Goal: Transaction & Acquisition: Purchase product/service

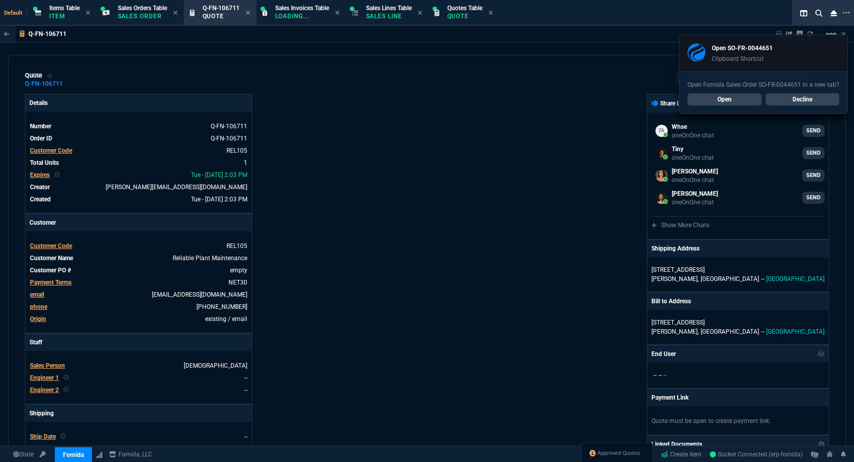
select select "12: [PERSON_NAME]"
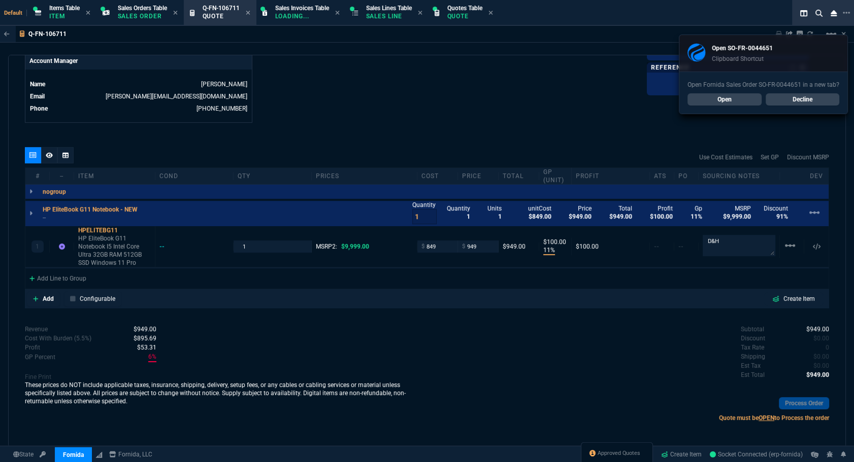
click at [720, 99] on link "Open" at bounding box center [724, 99] width 74 height 12
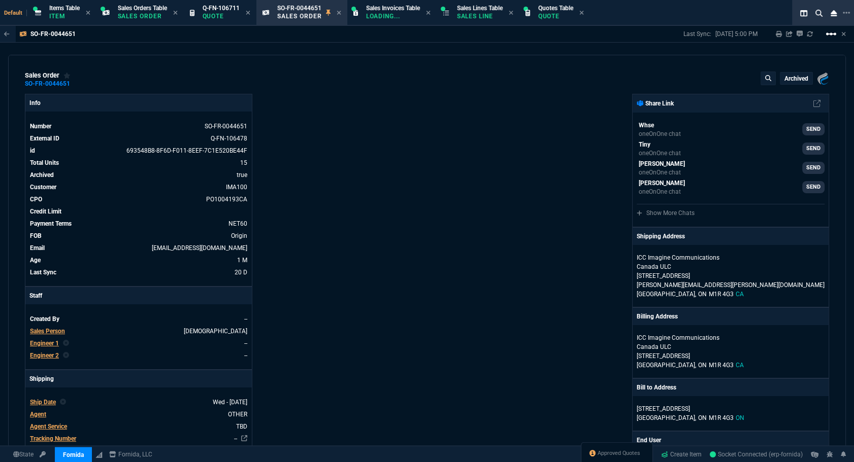
click at [833, 36] on mat-icon "linear_scale" at bounding box center [831, 34] width 12 height 12
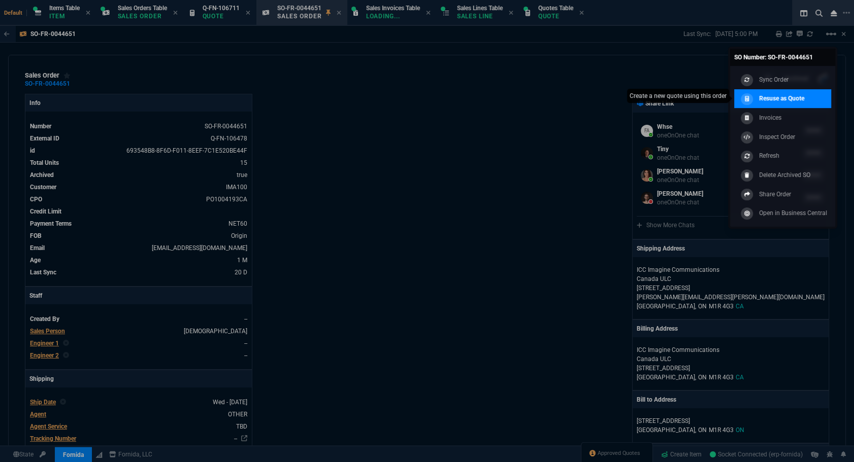
click at [773, 104] on div "Resuse as Quote" at bounding box center [771, 98] width 66 height 11
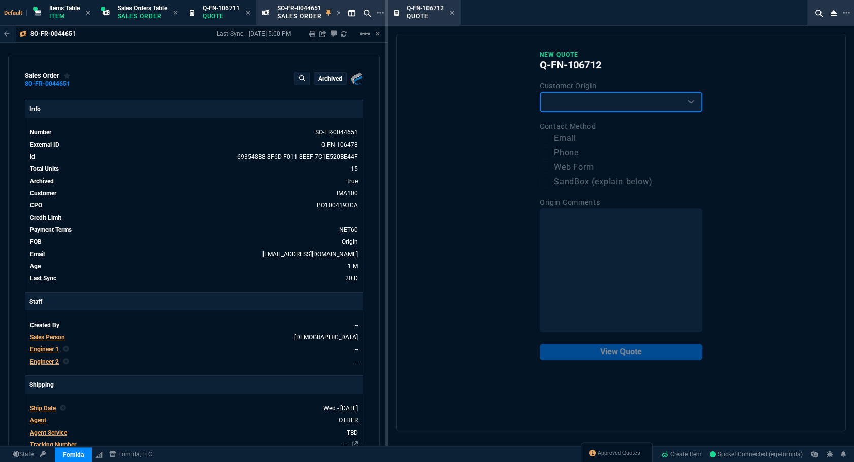
click at [558, 108] on select "Existing Customer Amazon Lead (first order) Website Lead (first order) Called (…" at bounding box center [621, 102] width 162 height 20
select select "existing"
click at [540, 92] on select "Existing Customer Amazon Lead (first order) Website Lead (first order) Called (…" at bounding box center [621, 102] width 162 height 20
click at [554, 140] on label "Email" at bounding box center [621, 138] width 162 height 13
click at [552, 140] on input "Email" at bounding box center [546, 139] width 12 height 12
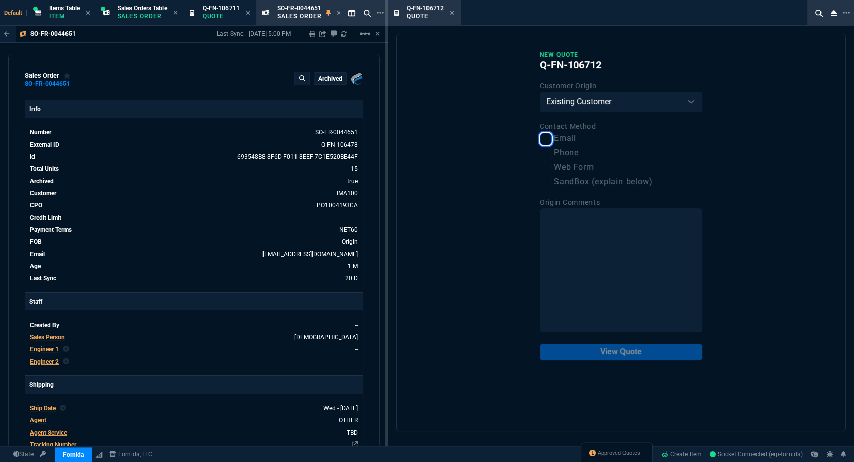
checkbox input "true"
drag, startPoint x: 614, startPoint y: 352, endPoint x: 604, endPoint y: 279, distance: 73.8
click at [614, 353] on button "View Quote" at bounding box center [621, 352] width 162 height 16
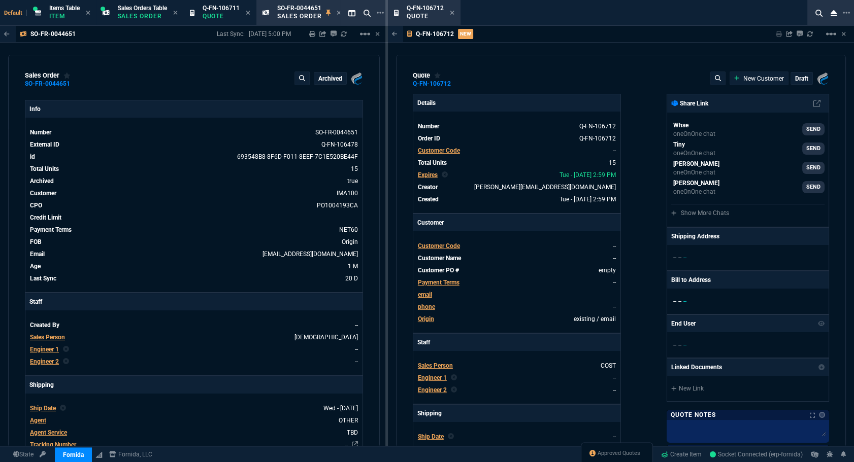
type input "100"
type input "155"
type input "100"
type input "105"
type input "78"
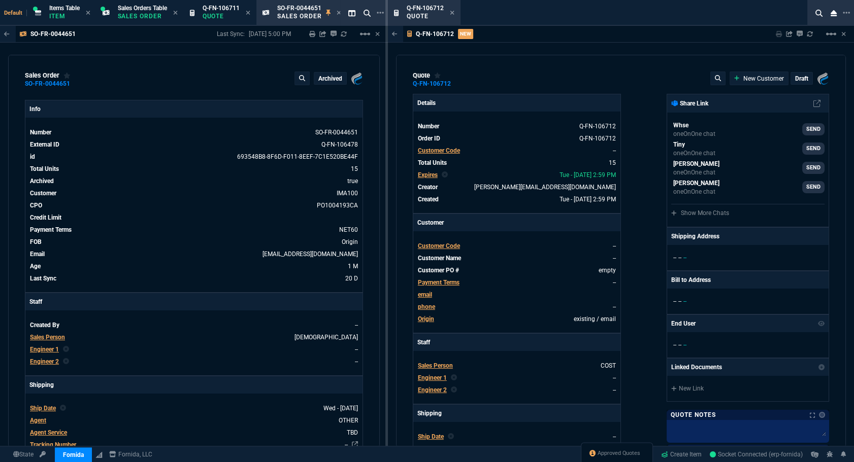
type input "230"
type input "61"
type input "71"
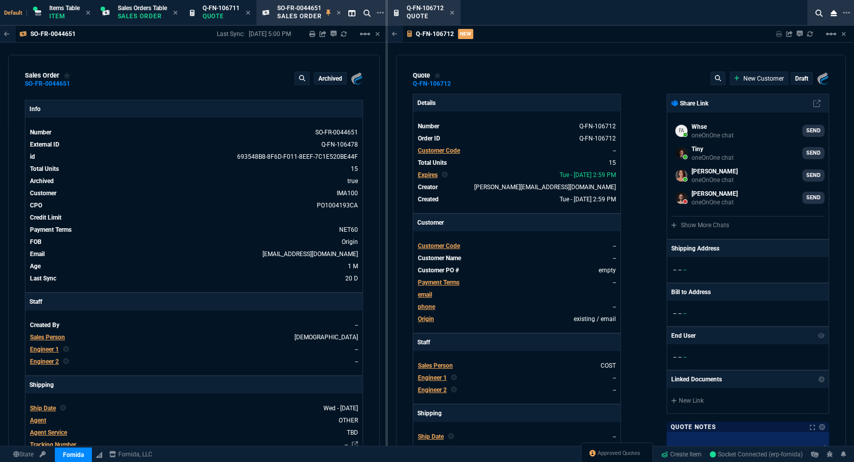
click at [440, 152] on span "Customer Code" at bounding box center [439, 150] width 42 height 7
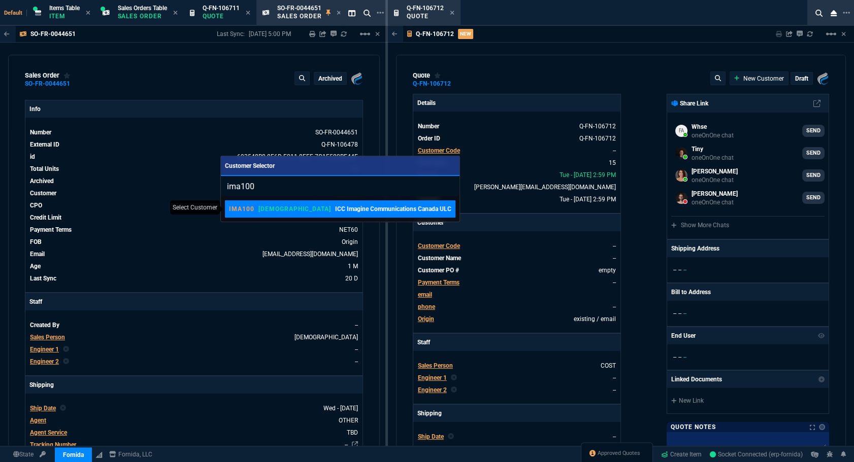
type input "ima100"
click at [395, 203] on link "IMA100 VAHI ICC Imagine Communications Canada ULC" at bounding box center [340, 208] width 230 height 17
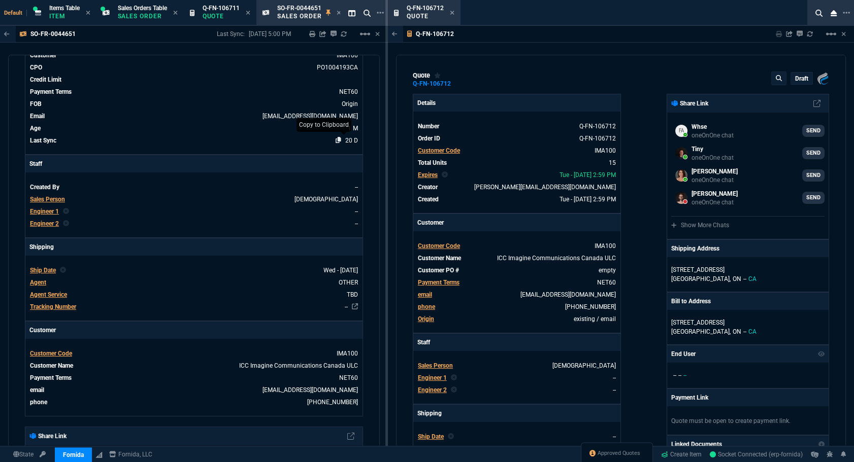
scroll to position [46, 0]
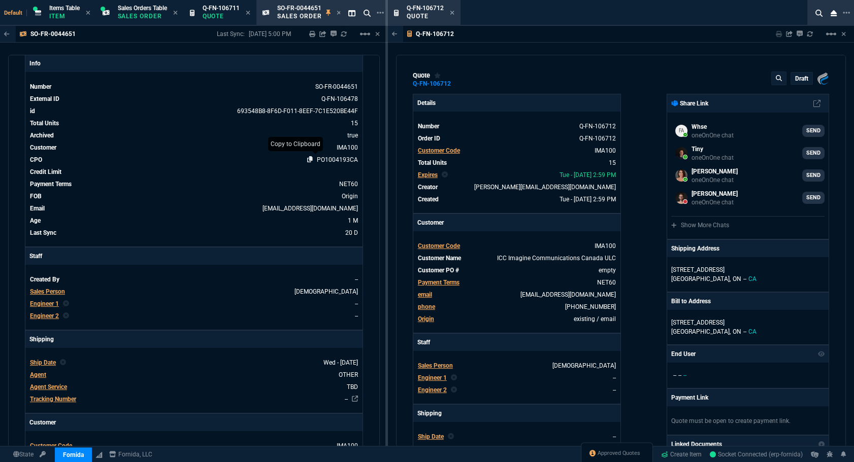
click at [307, 158] on icon at bounding box center [310, 159] width 6 height 6
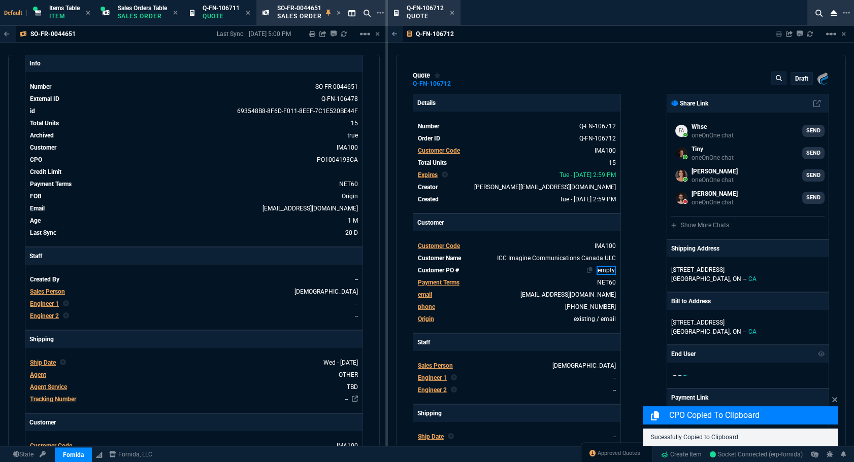
click at [603, 271] on link "empty" at bounding box center [605, 270] width 19 height 9
paste link
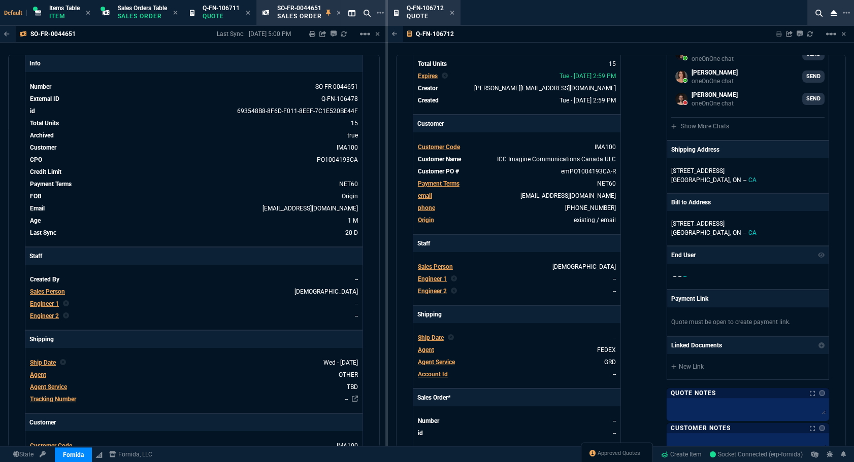
scroll to position [191, 0]
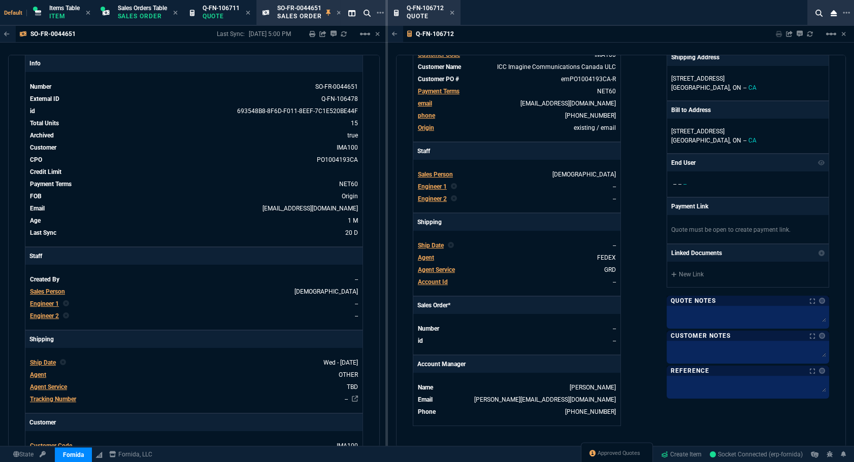
click at [428, 270] on span "Agent Service" at bounding box center [436, 269] width 37 height 7
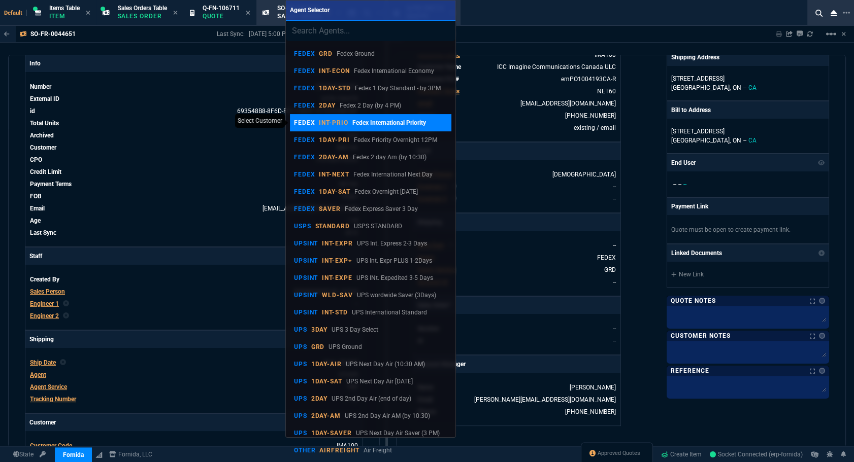
click at [376, 119] on p "Fedex International Priority" at bounding box center [389, 122] width 74 height 9
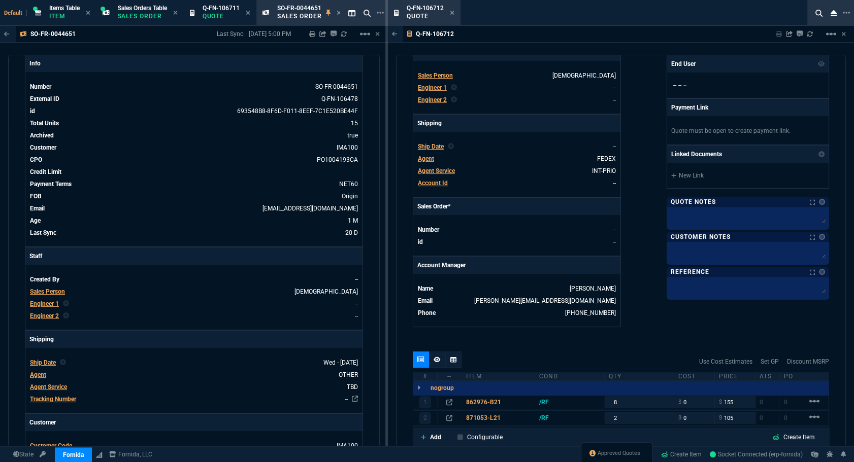
scroll to position [429, 0]
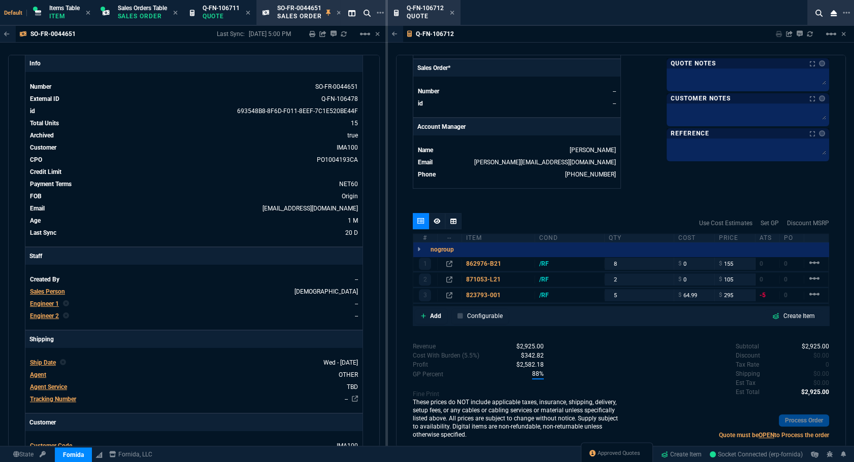
click at [454, 225] on div at bounding box center [453, 221] width 16 height 16
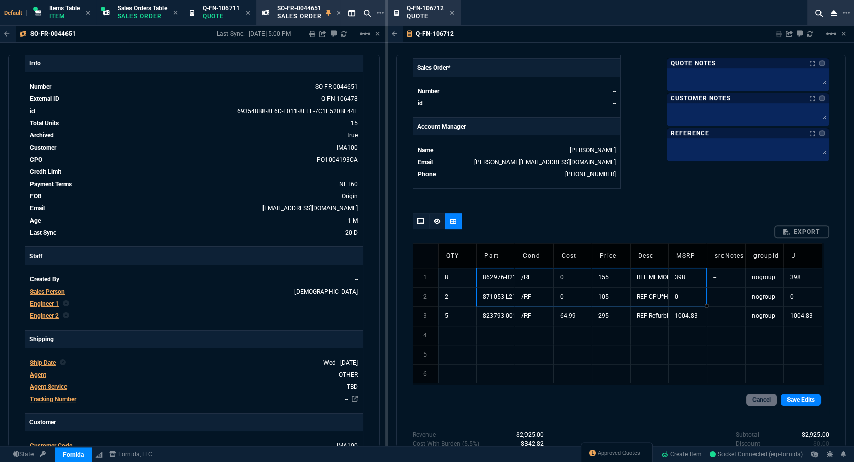
drag, startPoint x: 494, startPoint y: 278, endPoint x: 658, endPoint y: 307, distance: 166.6
click at [797, 310] on tbody "1 8 862976-B21 /RF 0 155 REF MEMOD*HPE 16GB (1X16GB) DUAL RANK X8... 398 -- nog…" at bounding box center [617, 326] width 409 height 116
click at [490, 276] on td "862976-B21" at bounding box center [495, 277] width 39 height 19
click at [484, 314] on td "823793-001" at bounding box center [495, 316] width 39 height 19
click at [494, 291] on td "871053-L21" at bounding box center [495, 296] width 39 height 19
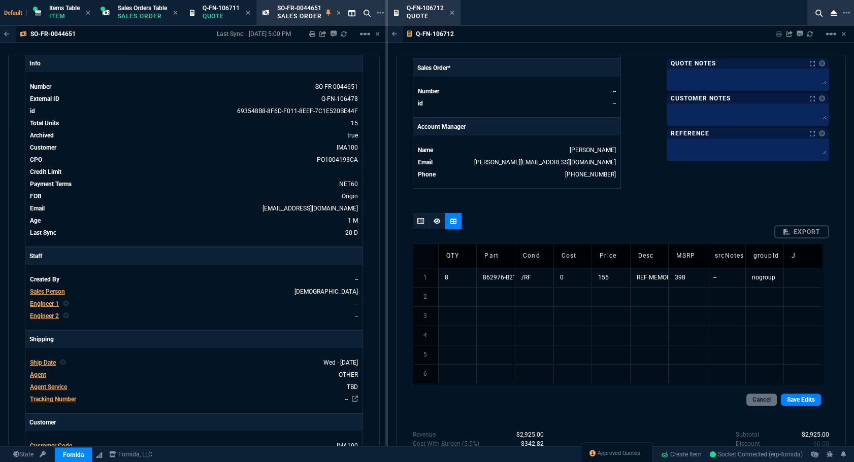
click at [488, 279] on td "862976-B21" at bounding box center [495, 277] width 39 height 19
click at [459, 279] on td "8" at bounding box center [457, 277] width 39 height 19
click at [680, 279] on td "398" at bounding box center [687, 277] width 39 height 19
click at [797, 401] on link "Save Edits" at bounding box center [801, 400] width 40 height 12
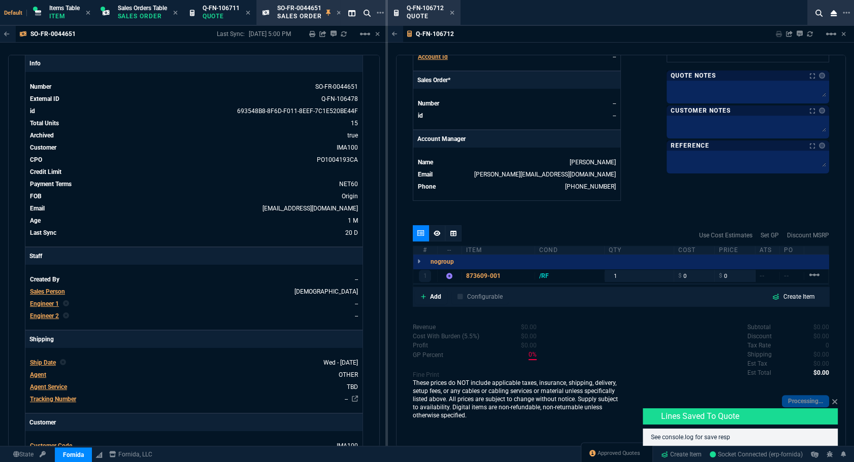
type input "0"
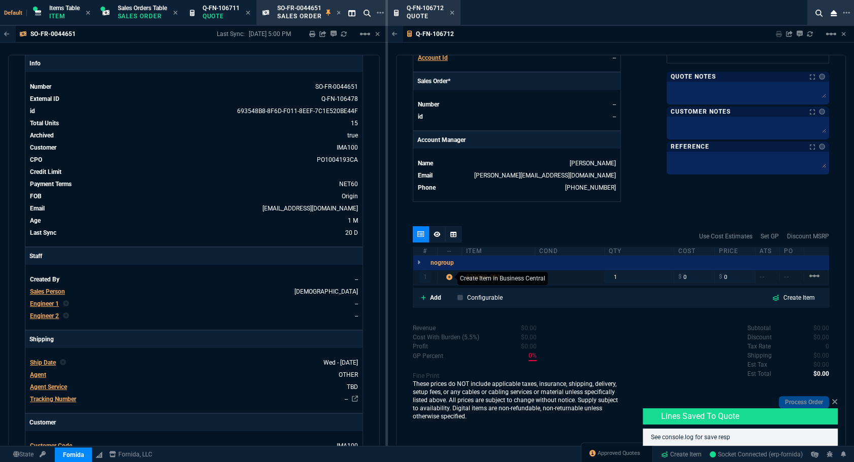
click at [450, 276] on icon at bounding box center [449, 277] width 6 height 6
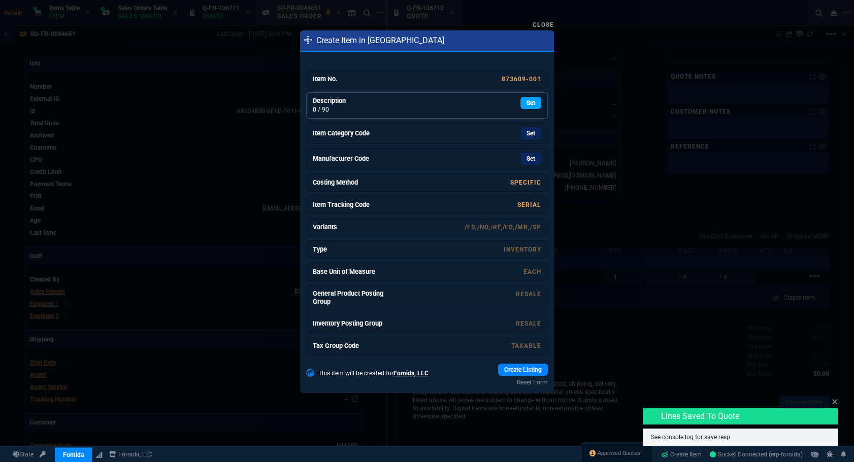
click at [526, 108] on link "Set" at bounding box center [530, 103] width 21 height 12
click at [506, 81] on link "873609-001" at bounding box center [521, 79] width 40 height 7
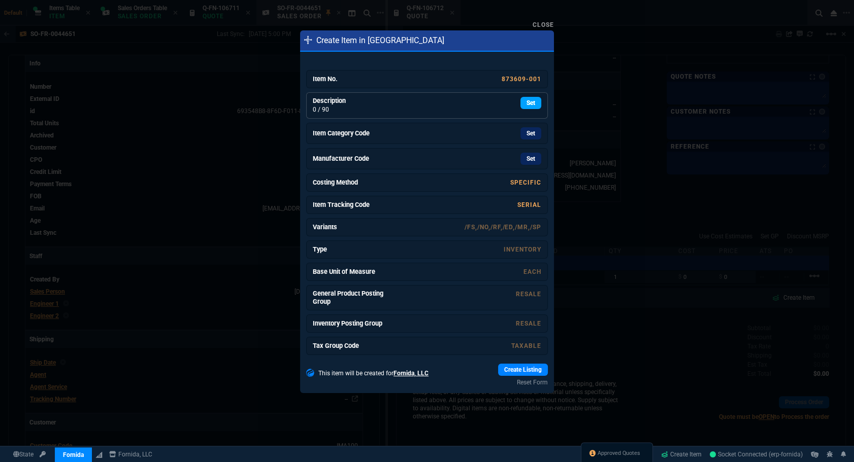
click at [520, 97] on link "Set" at bounding box center [530, 103] width 21 height 12
click at [523, 132] on link "Set" at bounding box center [530, 133] width 21 height 12
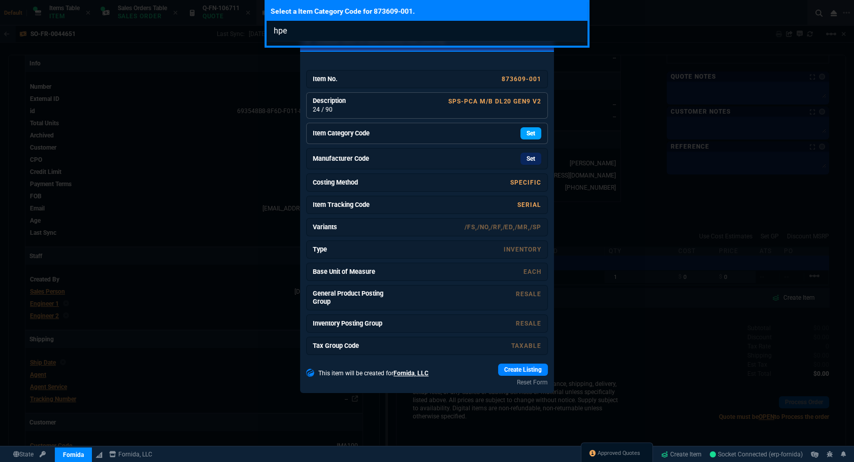
type input "hpe"
click at [523, 132] on div "Select a Item Category Code for 873609-001. hpe" at bounding box center [427, 231] width 854 height 462
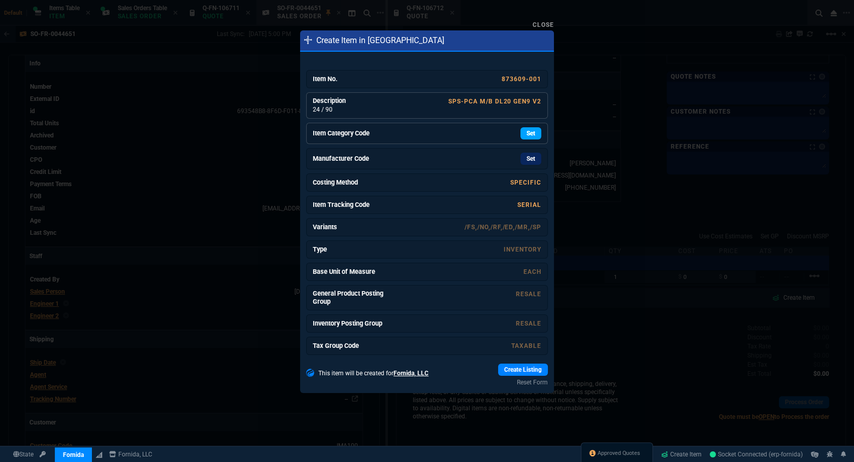
click at [523, 132] on link "Set" at bounding box center [530, 133] width 21 height 12
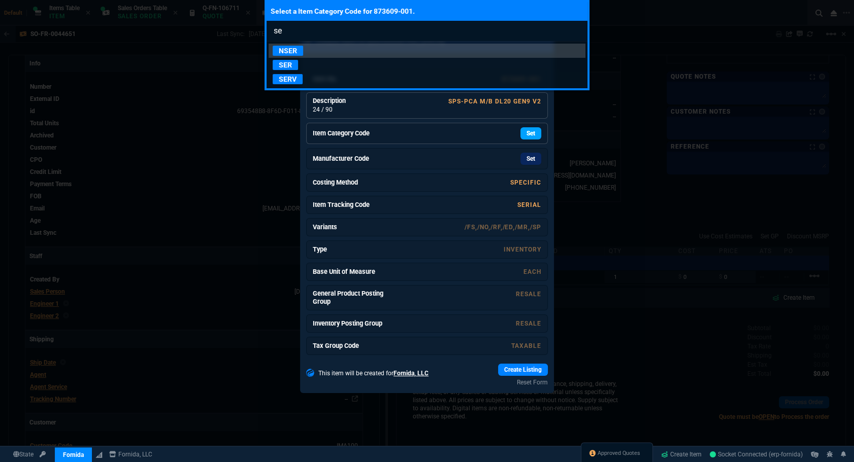
type input "ser"
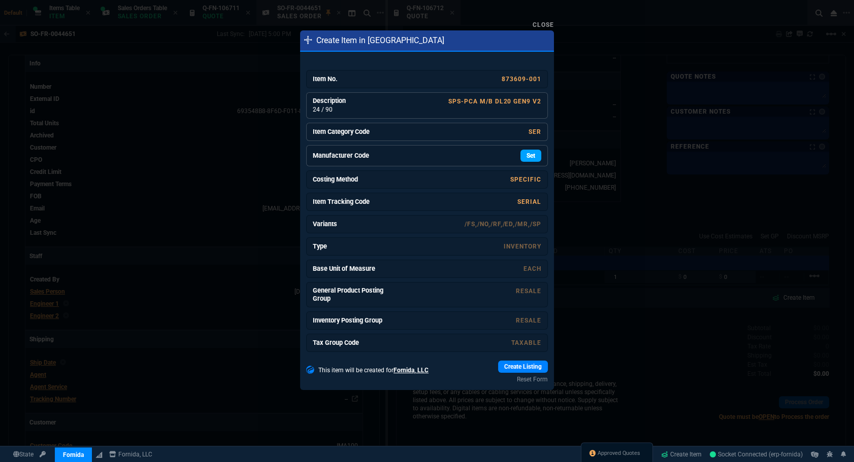
click at [527, 152] on link "Set" at bounding box center [530, 156] width 21 height 12
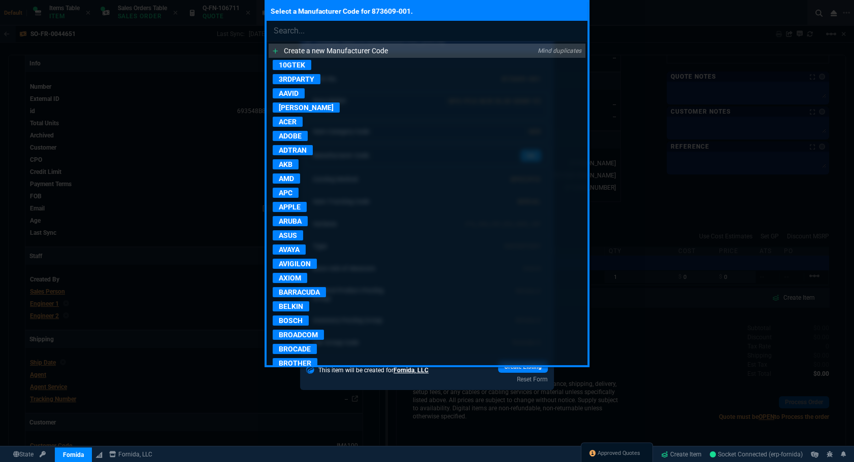
type input "s"
type input "hpe"
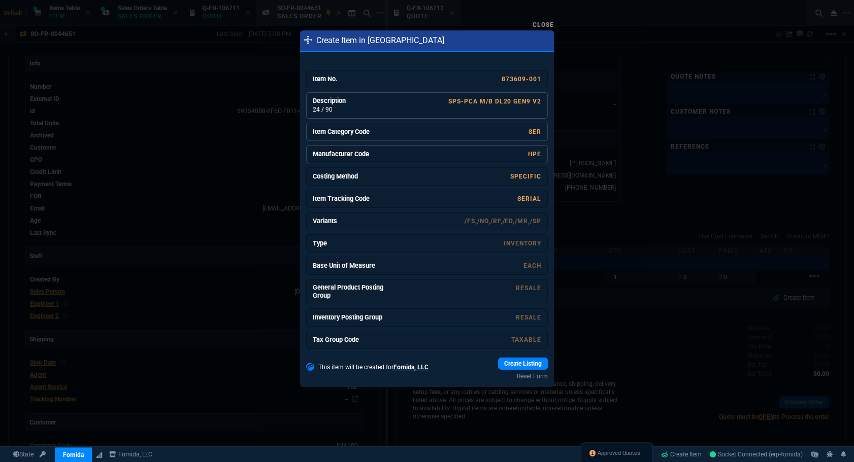
click at [501, 359] on link "Create Listing" at bounding box center [523, 364] width 50 height 12
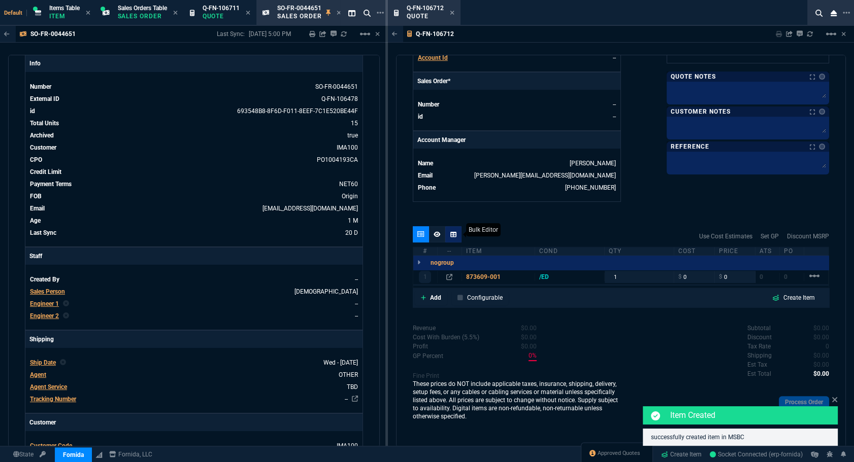
click at [456, 238] on div at bounding box center [453, 234] width 16 height 16
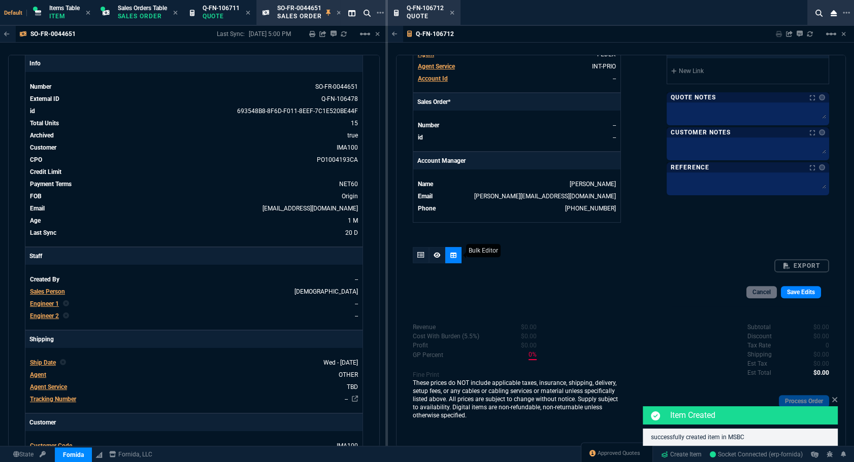
scroll to position [429, 0]
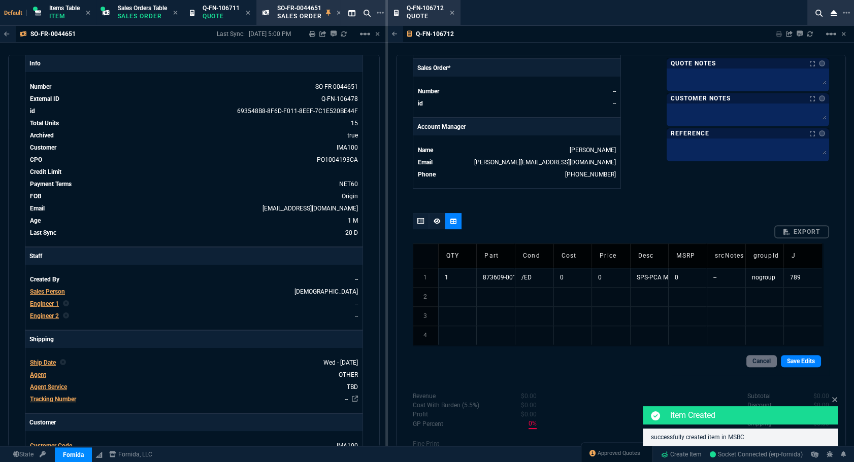
click at [522, 277] on td "/ED" at bounding box center [534, 277] width 39 height 19
type input "/"
type input "/RF"
click at [812, 362] on link "Save Edits" at bounding box center [801, 361] width 40 height 12
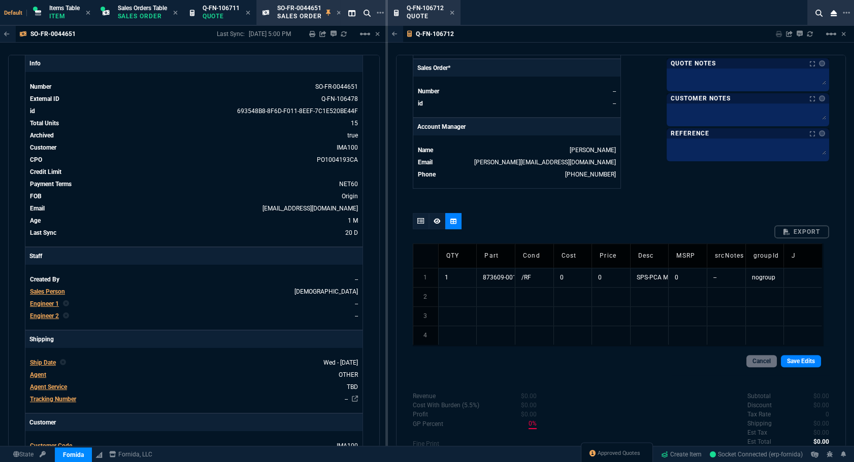
scroll to position [416, 0]
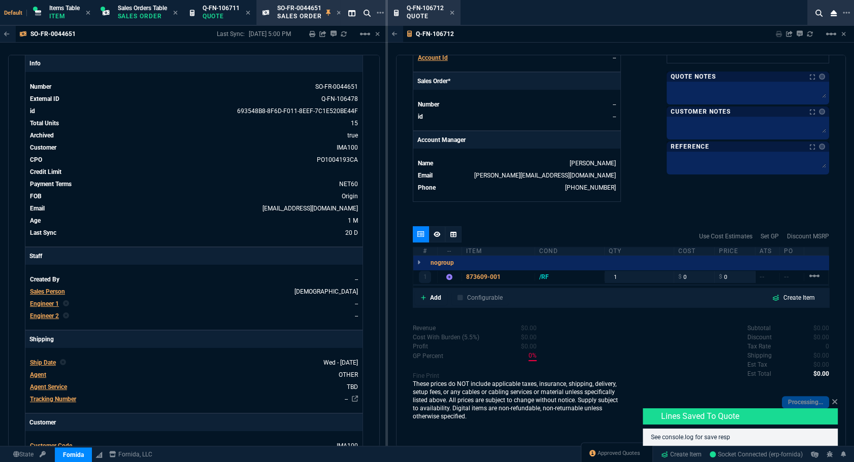
type input "0"
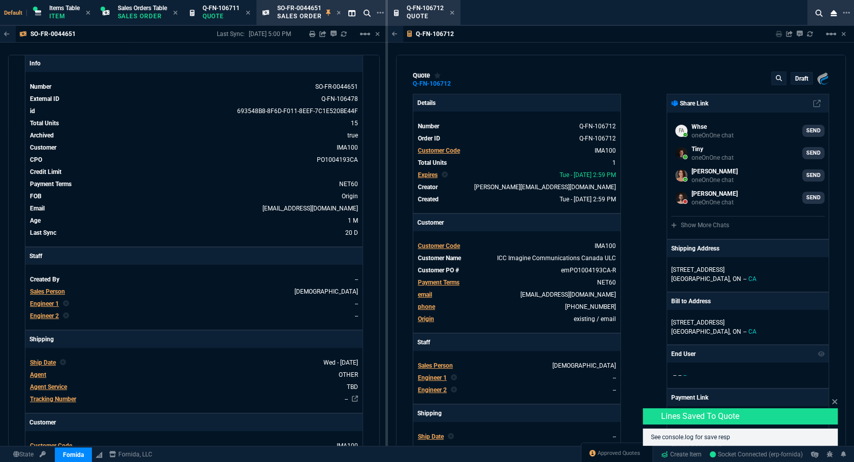
scroll to position [0, 0]
click at [795, 79] on p "draft" at bounding box center [801, 79] width 13 height 8
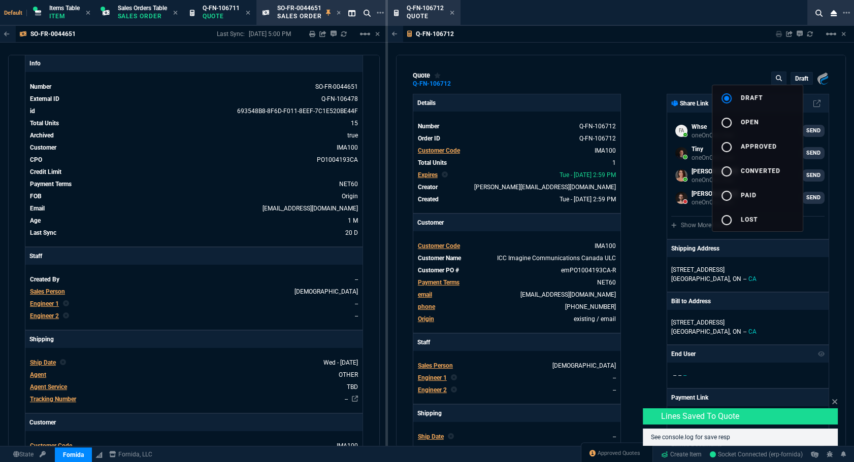
click at [782, 119] on button "radio_button_unchecked open" at bounding box center [757, 122] width 90 height 24
click at [652, 164] on div at bounding box center [427, 231] width 854 height 462
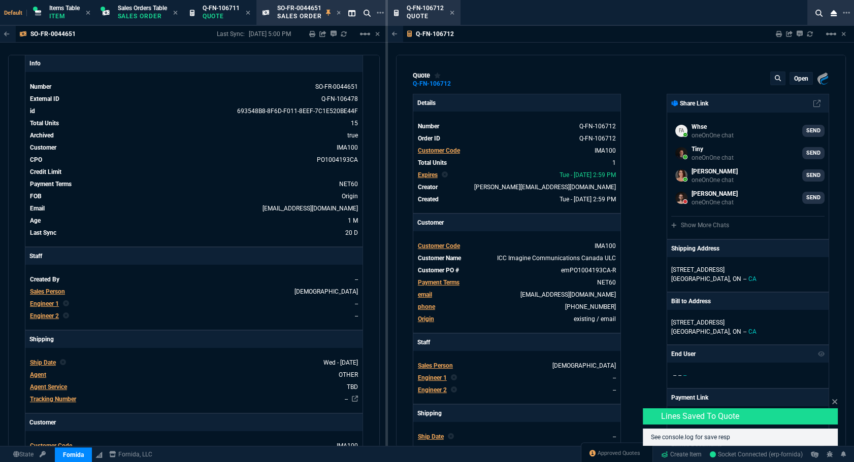
type input "0"
click at [832, 403] on icon at bounding box center [834, 401] width 5 height 5
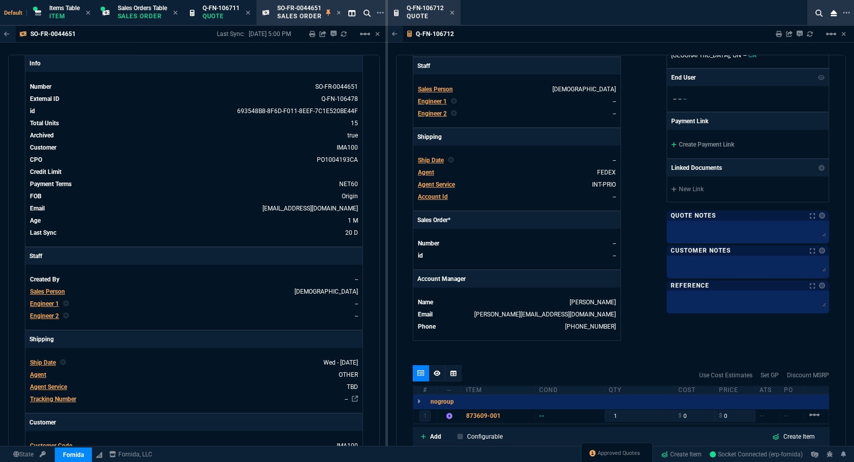
scroll to position [408, 0]
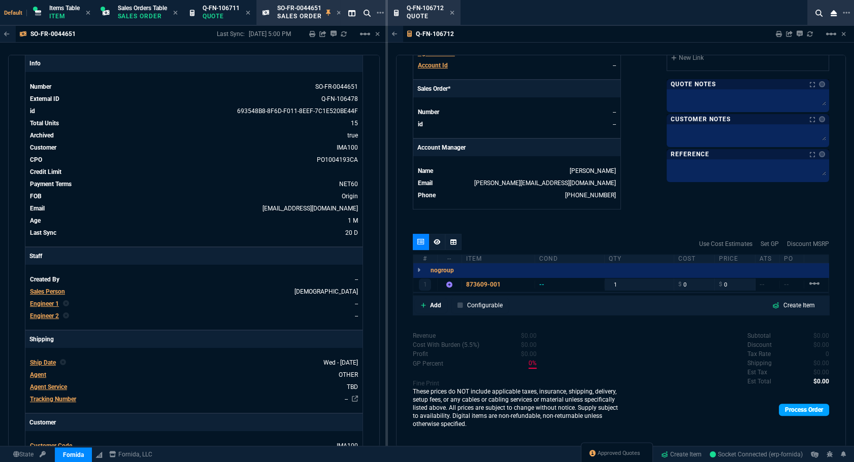
click at [804, 412] on link "Process Order" at bounding box center [804, 410] width 50 height 12
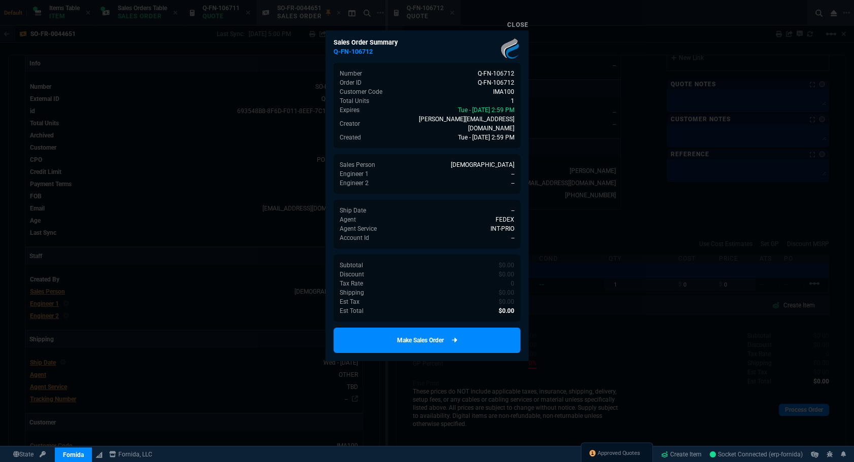
click at [474, 338] on link "Make Sales Order" at bounding box center [426, 340] width 187 height 25
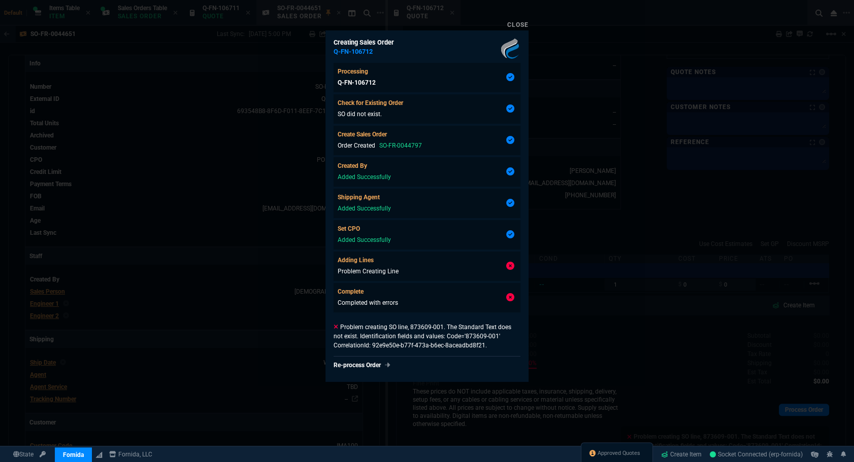
type input "0"
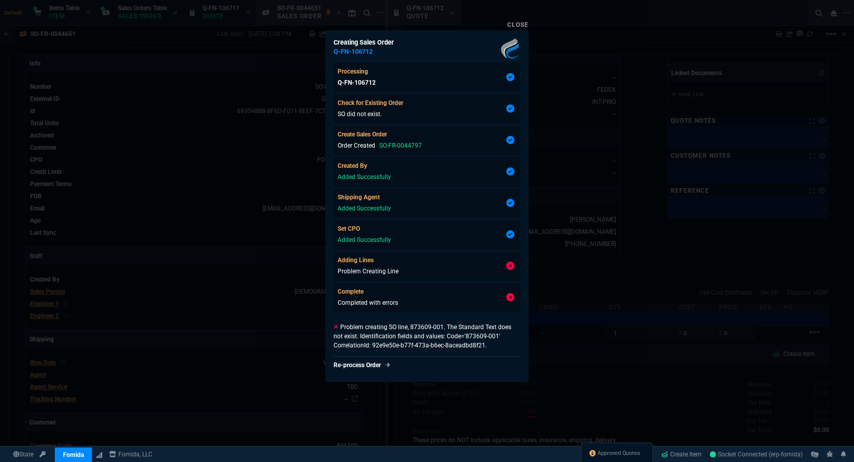
click at [609, 344] on div at bounding box center [427, 231] width 854 height 462
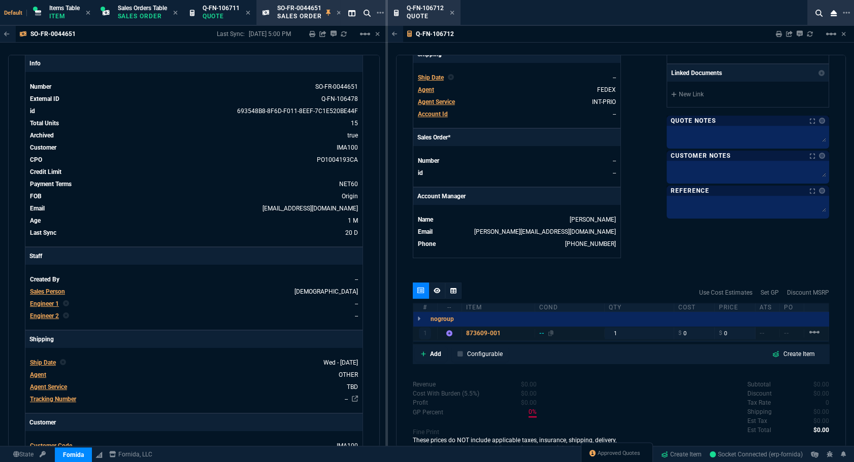
click at [539, 334] on div "--" at bounding box center [546, 333] width 15 height 8
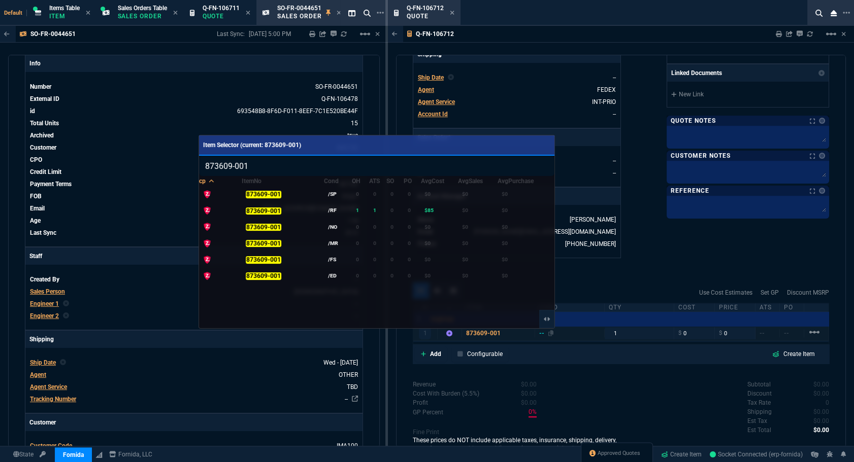
click at [539, 334] on div at bounding box center [427, 231] width 854 height 462
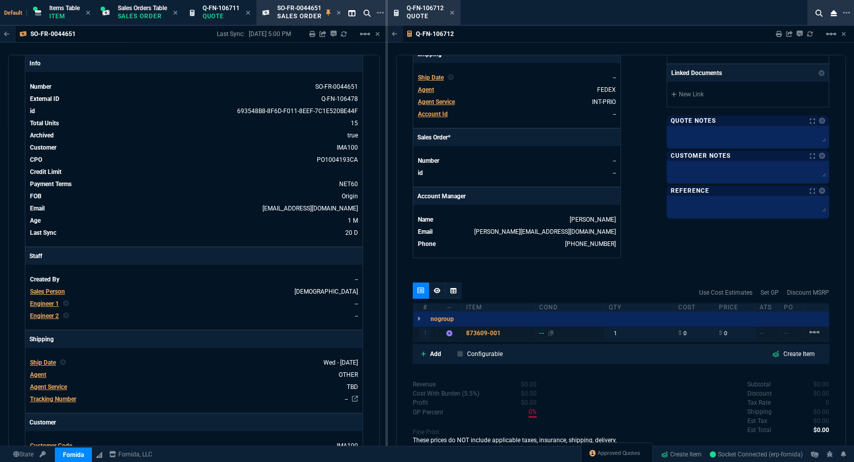
click at [542, 337] on div "--" at bounding box center [546, 333] width 15 height 8
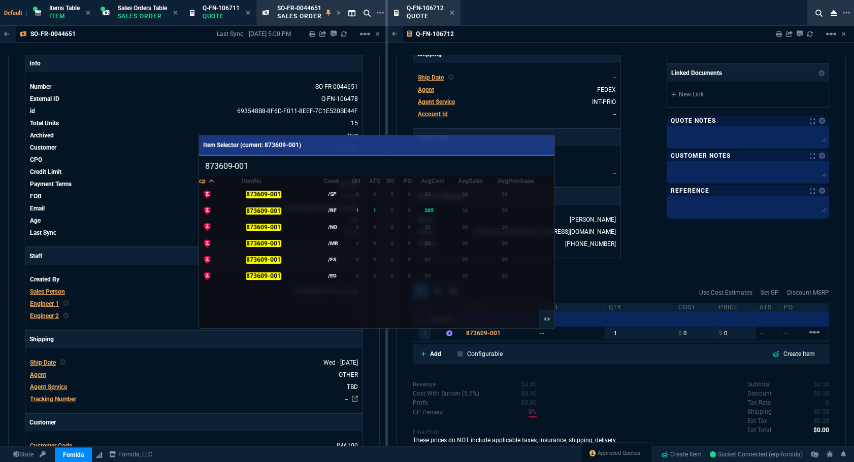
click at [593, 295] on div at bounding box center [427, 231] width 854 height 462
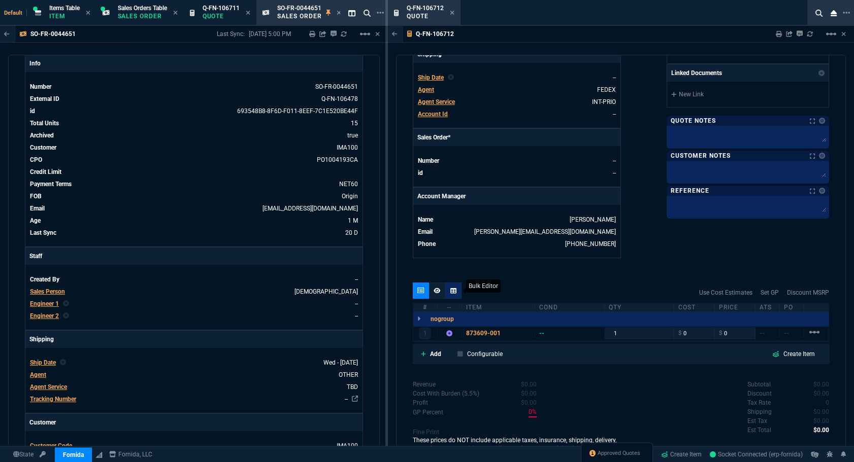
click at [453, 291] on icon at bounding box center [453, 291] width 6 height 6
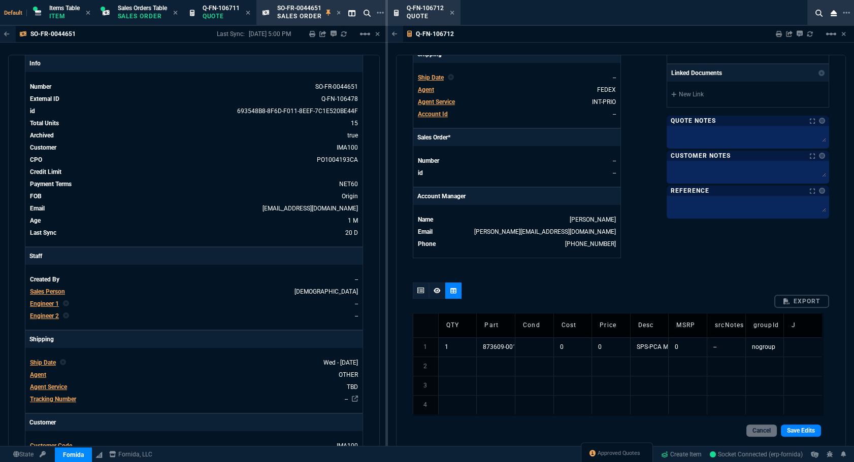
click at [534, 342] on td at bounding box center [534, 347] width 39 height 19
type input "/RF"
click at [796, 425] on link "Save Edits" at bounding box center [801, 431] width 40 height 12
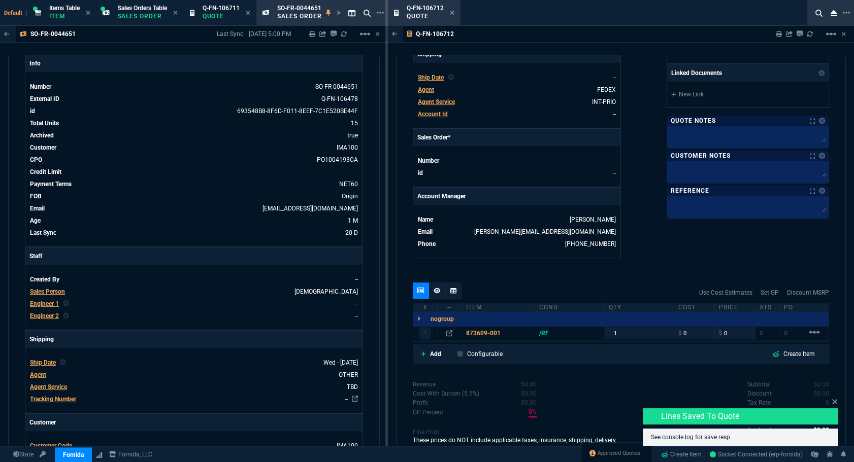
type input "0"
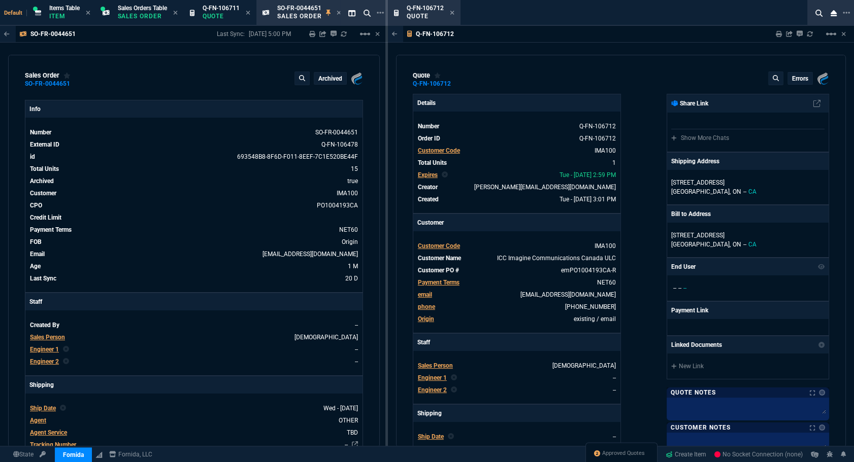
select select "12: [PERSON_NAME]"
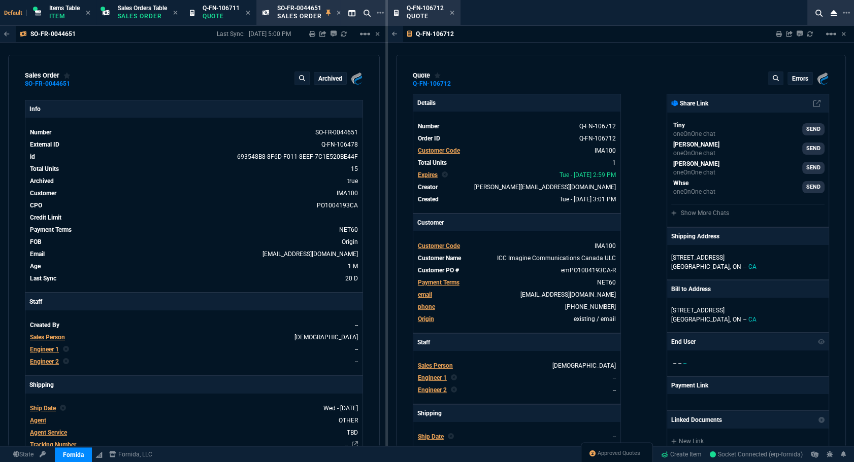
type input "0"
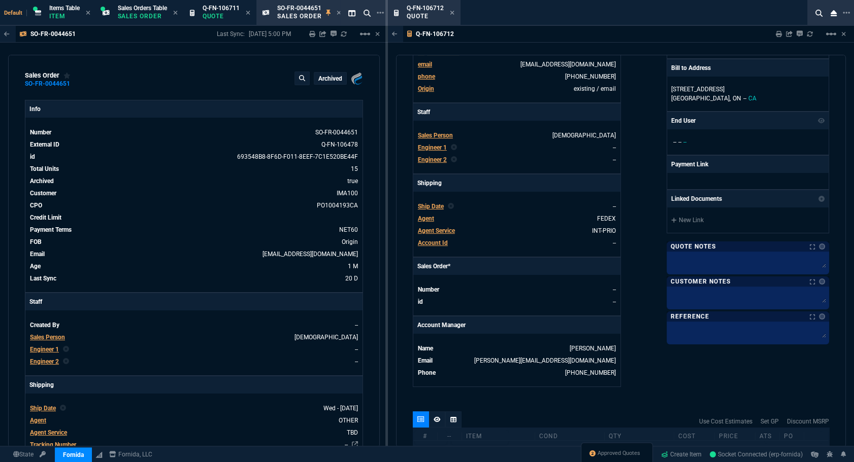
scroll to position [452, 0]
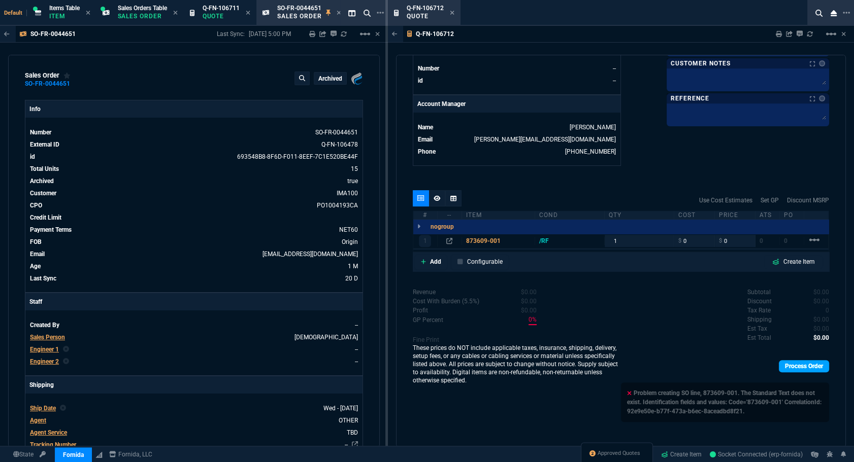
click at [796, 364] on link "Process Order" at bounding box center [804, 366] width 50 height 12
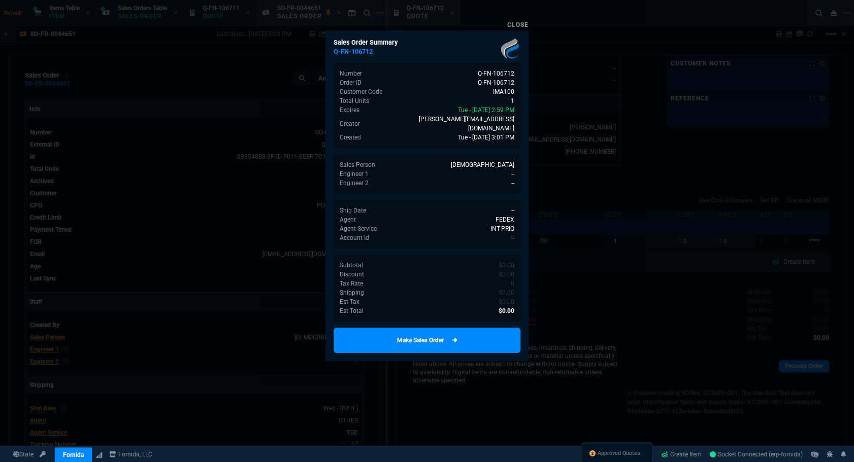
click at [479, 328] on link "Make Sales Order" at bounding box center [426, 340] width 187 height 25
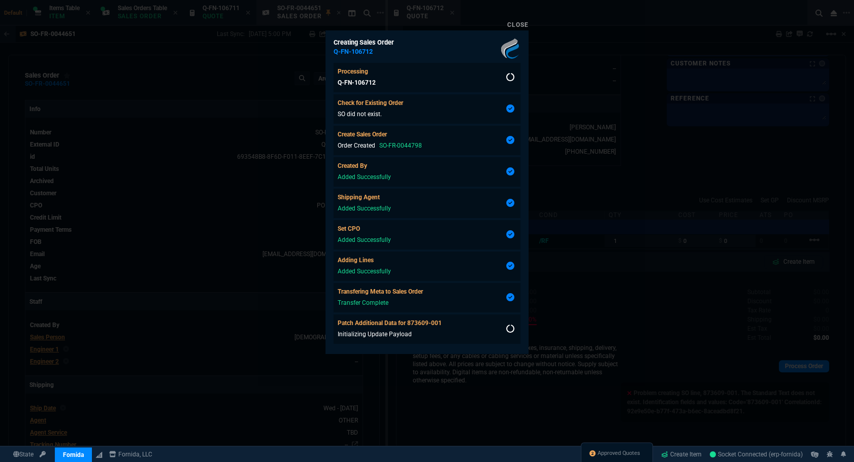
scroll to position [2, 0]
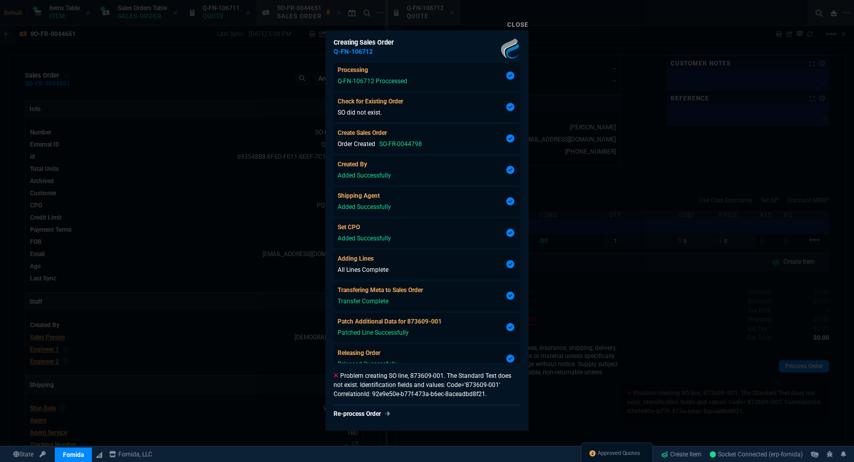
type input "0"
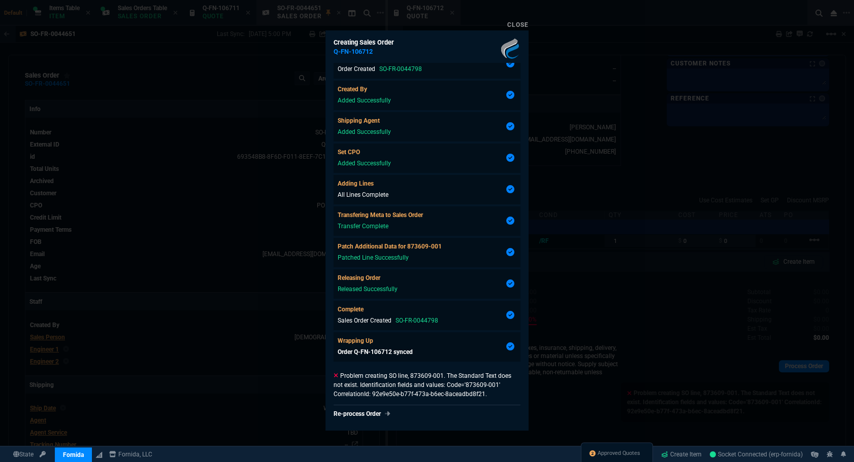
click at [553, 355] on div at bounding box center [427, 231] width 854 height 462
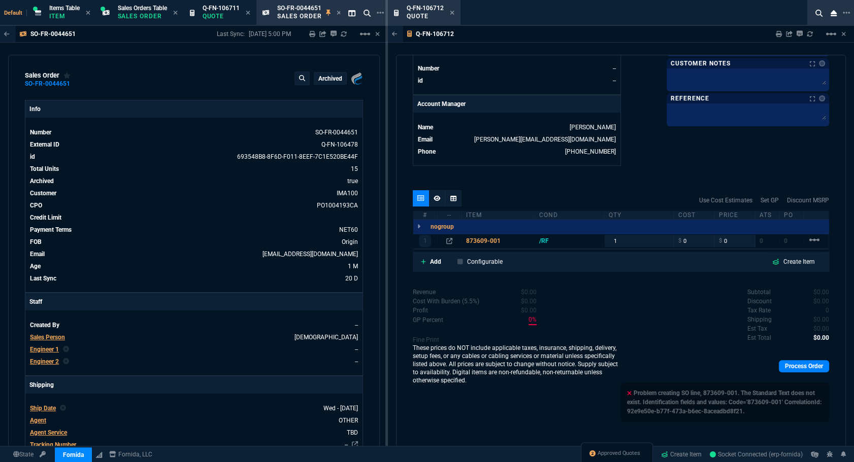
click at [787, 357] on div "Process Order" at bounding box center [725, 366] width 208 height 21
click at [788, 365] on link "Process Order" at bounding box center [804, 366] width 50 height 12
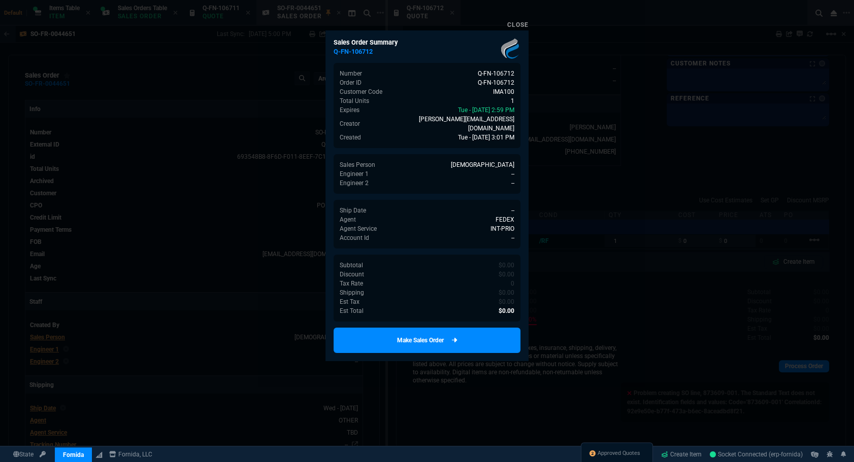
click at [473, 333] on link "Make Sales Order" at bounding box center [426, 340] width 187 height 25
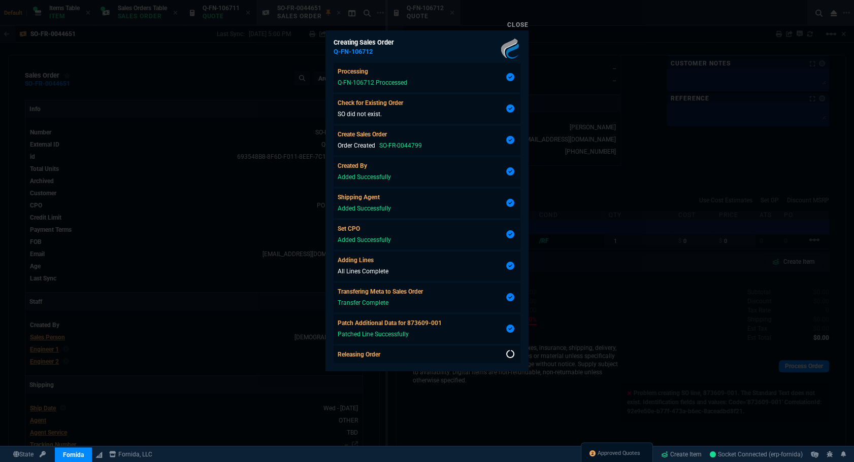
scroll to position [2, 0]
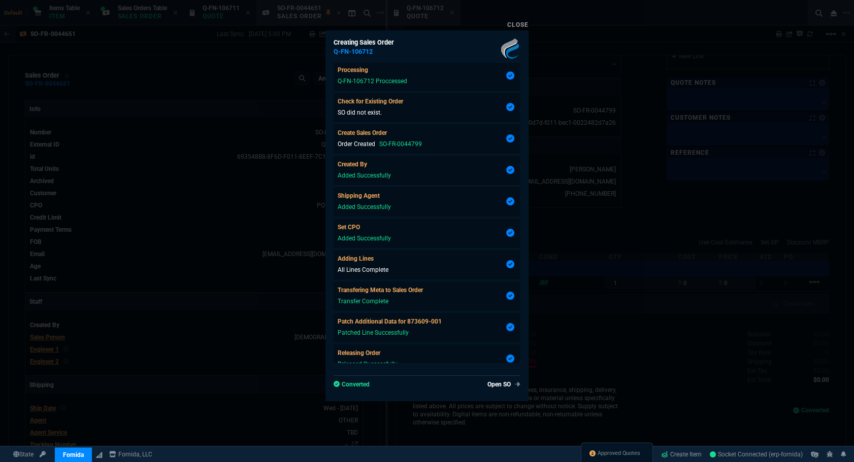
type input "0"
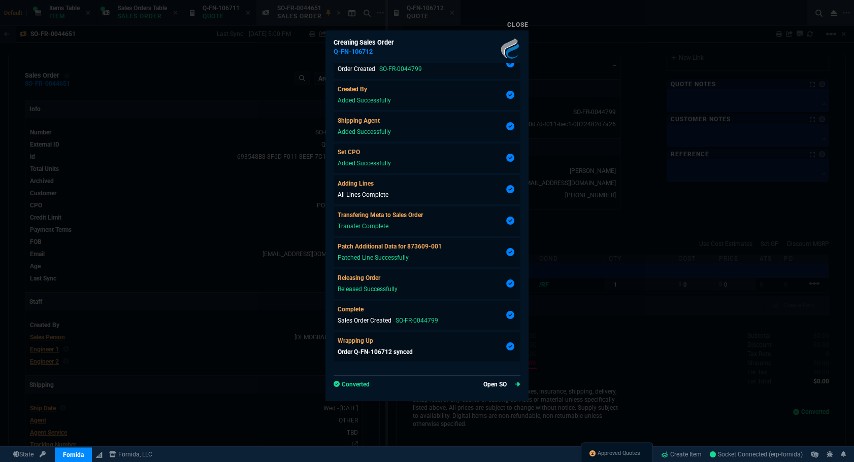
click at [483, 387] on link "Open SO" at bounding box center [501, 384] width 37 height 9
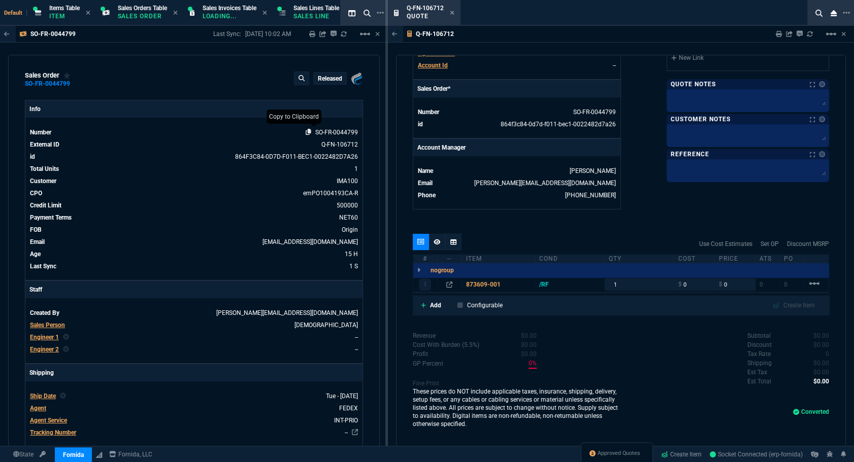
click at [306, 132] on icon at bounding box center [309, 132] width 6 height 6
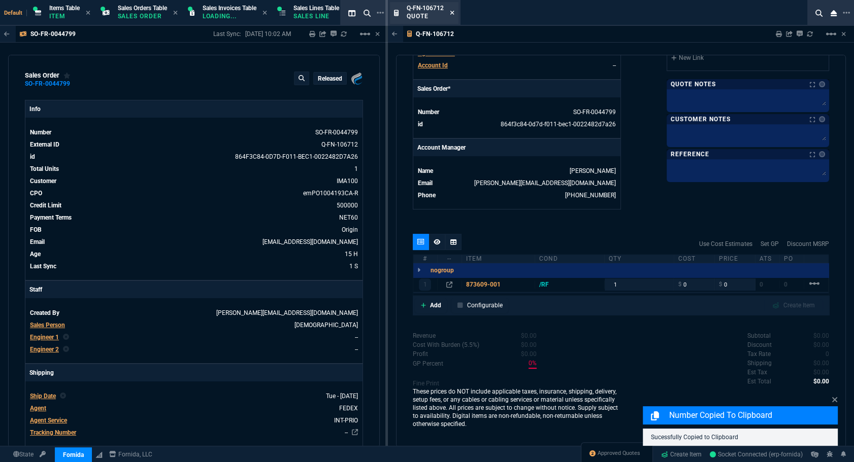
click at [453, 15] on icon at bounding box center [452, 13] width 5 height 6
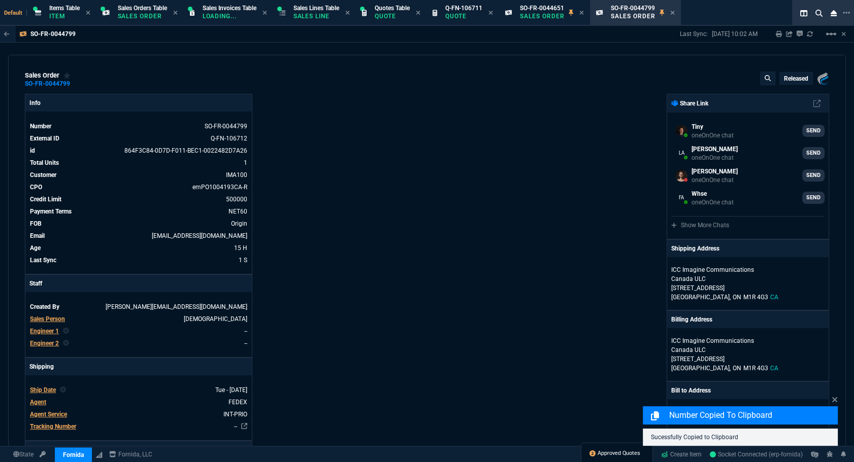
click at [627, 451] on span "Approved Quotes" at bounding box center [618, 454] width 43 height 8
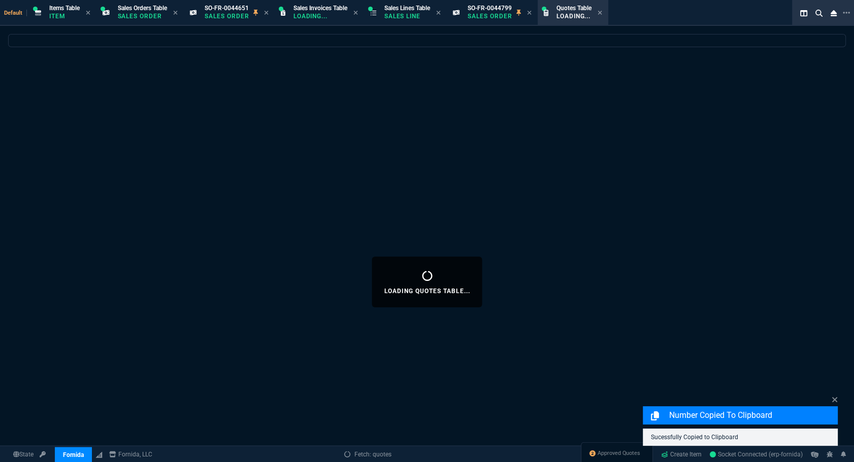
select select
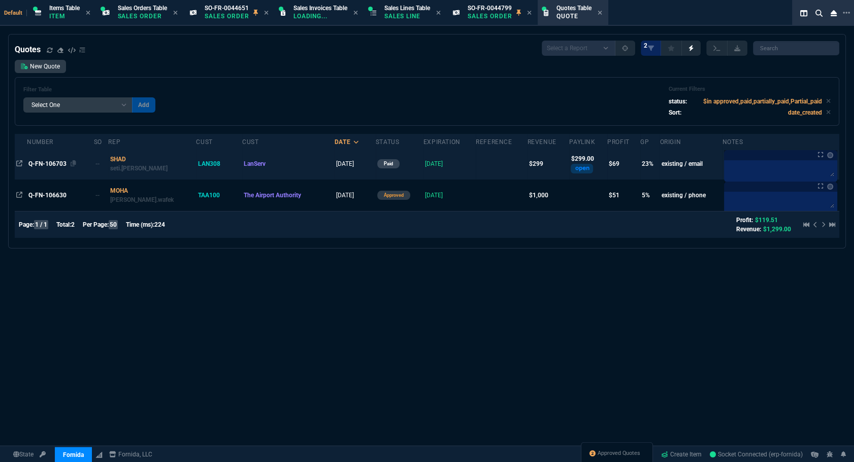
click at [40, 162] on span "Q-FN-106703" at bounding box center [47, 163] width 38 height 7
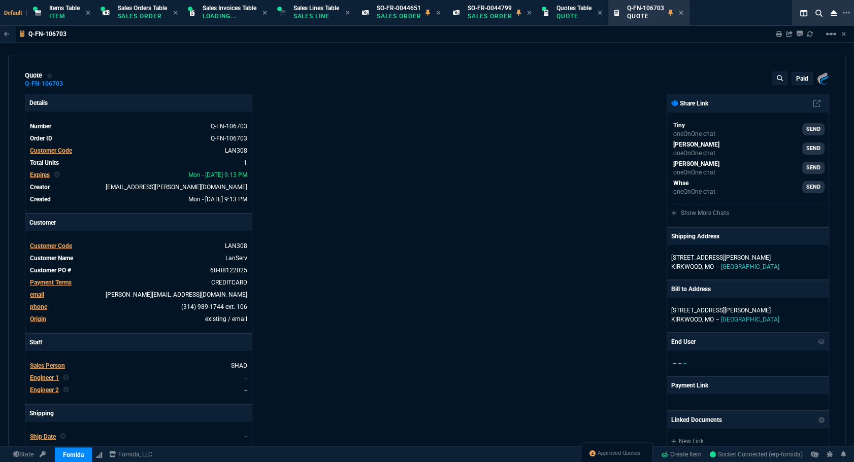
type input "27"
type input "81"
type input "345"
type input "13"
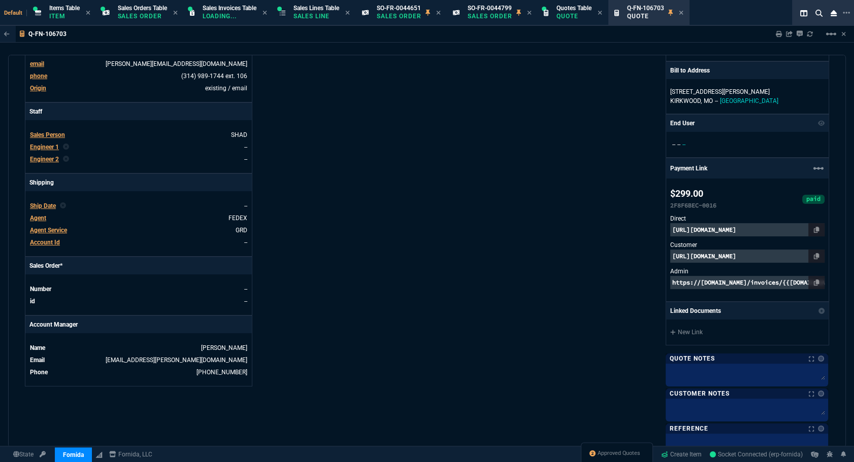
scroll to position [0, 0]
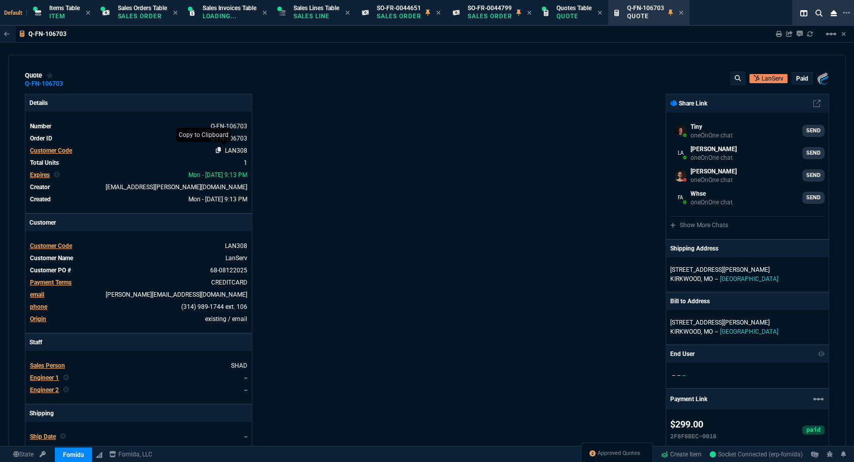
click at [218, 148] on icon at bounding box center [219, 150] width 6 height 6
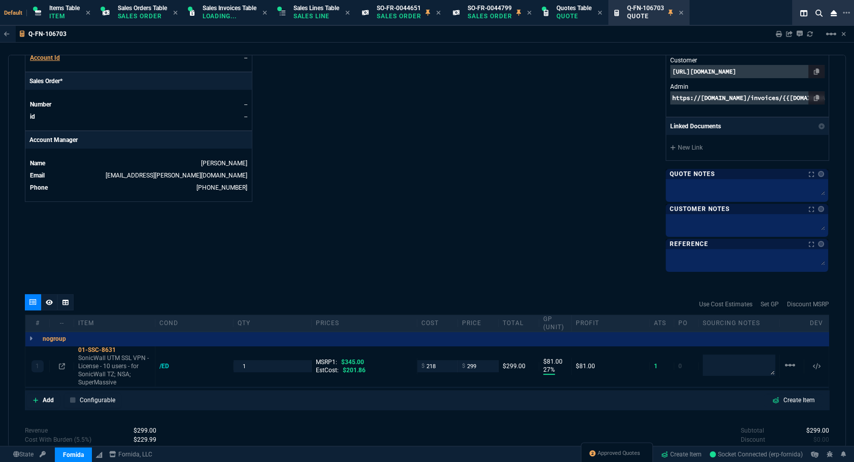
scroll to position [508, 0]
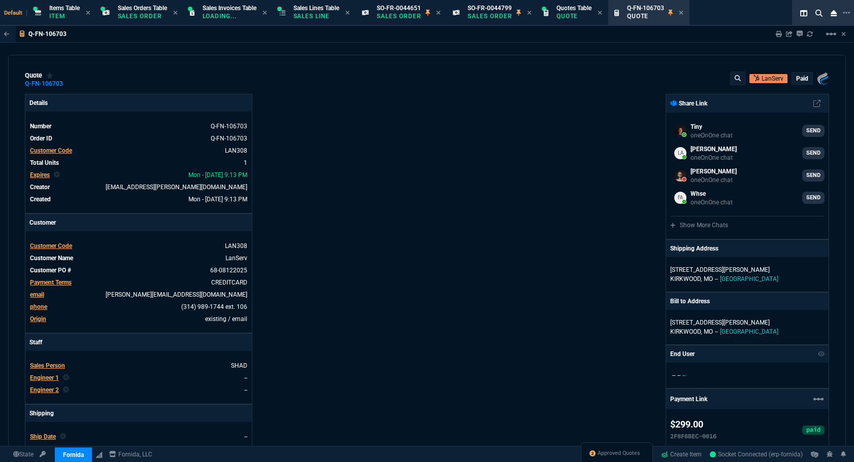
select select "12: [PERSON_NAME]"
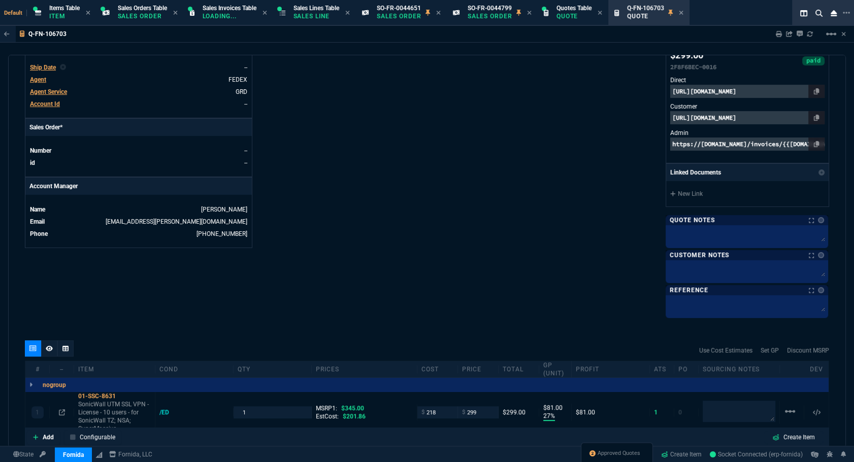
click at [36, 77] on span "Agent" at bounding box center [38, 79] width 16 height 7
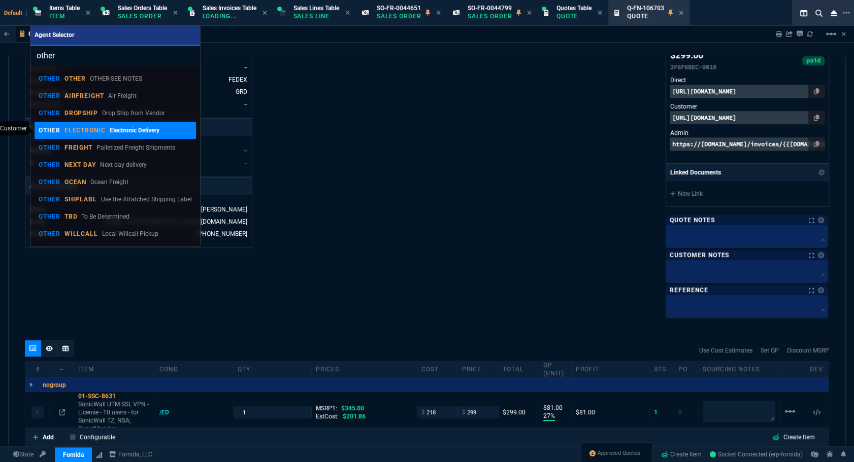
type input "other"
click at [129, 133] on p "Electronic Delivery" at bounding box center [135, 130] width 50 height 9
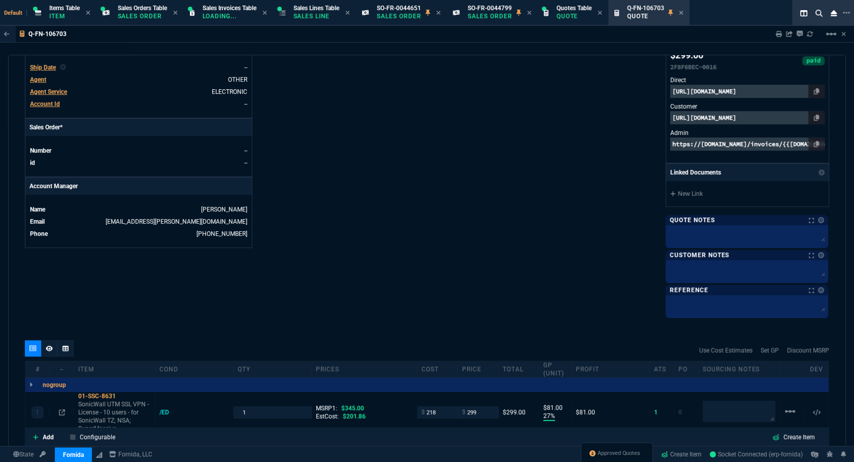
click at [464, 208] on div "Fornida, LLC 2609 Technology Dr Suite 300 Plano, TX 75074 Share Link Tiny oneOn…" at bounding box center [628, 20] width 402 height 592
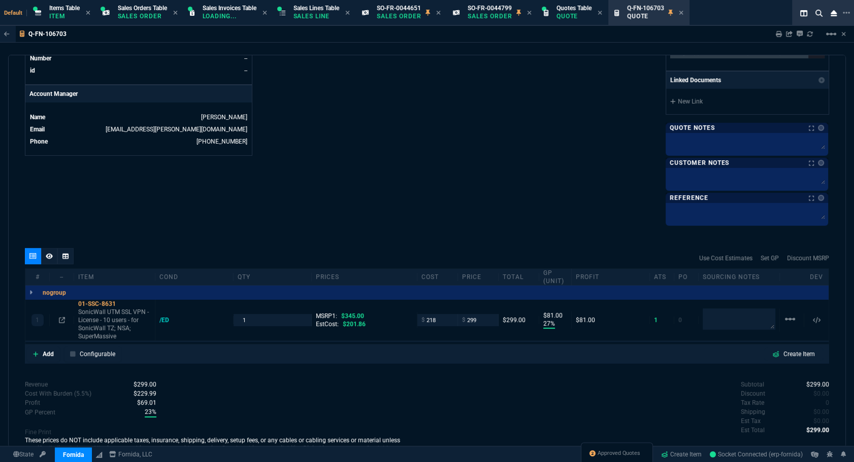
scroll to position [323, 0]
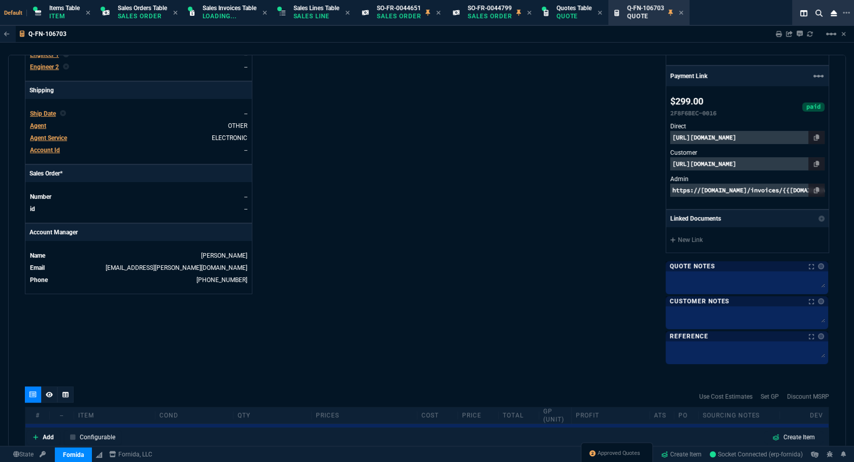
click at [37, 127] on span "Agent" at bounding box center [38, 125] width 16 height 7
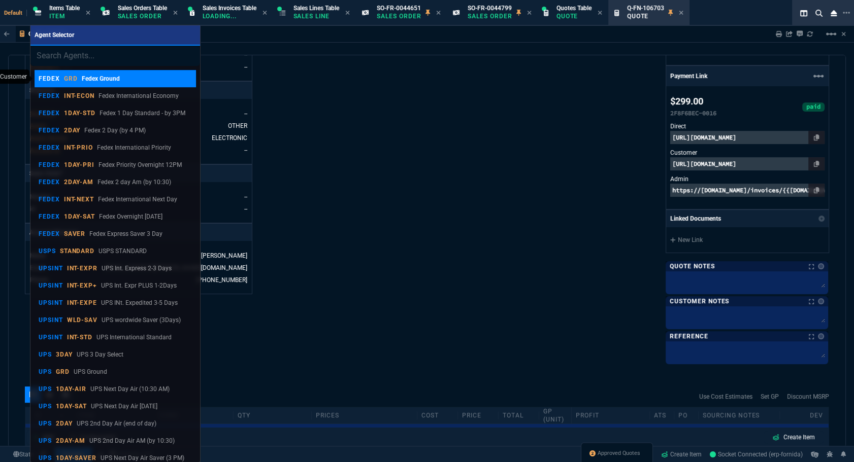
click at [99, 81] on p "Fedex Ground" at bounding box center [100, 78] width 38 height 9
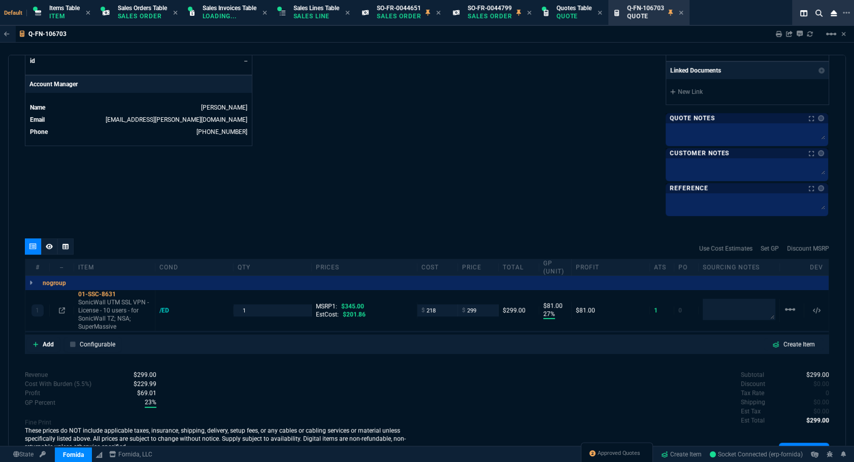
scroll to position [508, 0]
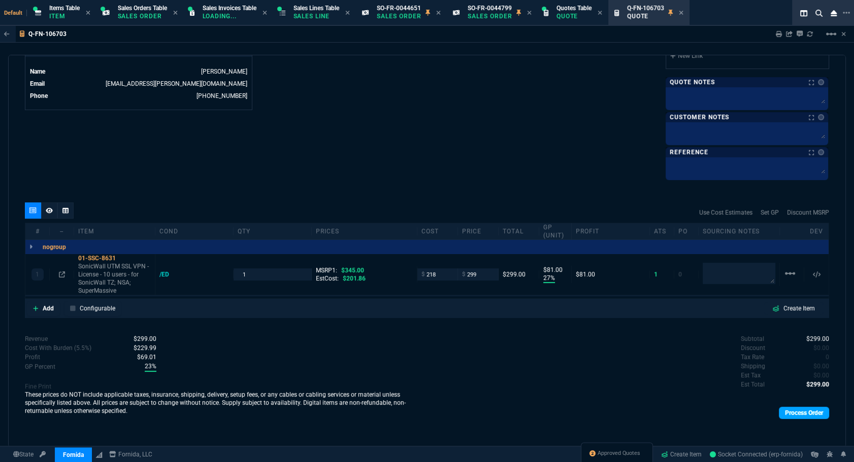
click at [787, 412] on link "Process Order" at bounding box center [804, 413] width 50 height 12
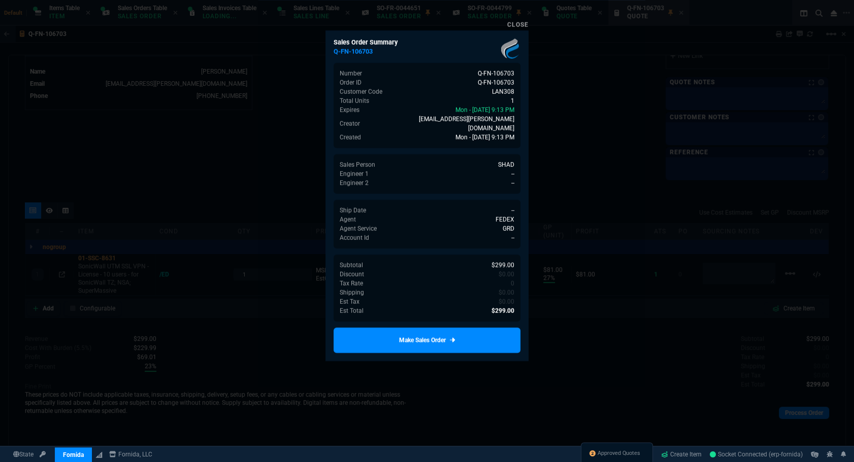
click at [377, 359] on div at bounding box center [427, 231] width 854 height 462
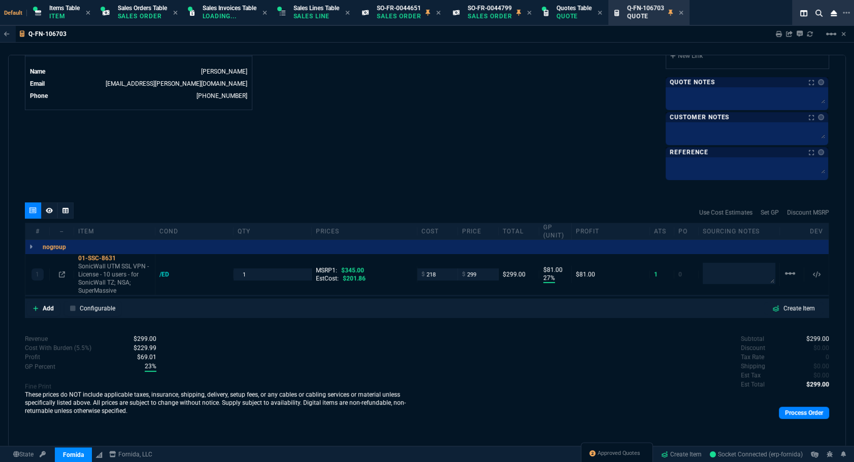
click at [383, 341] on div "Revenue $299.00 Cost $218.00 Cost With Burden (5.5%) $229.99 Profit $69.01 GP P…" at bounding box center [226, 381] width 402 height 95
click at [798, 411] on link "Process Order" at bounding box center [804, 413] width 50 height 12
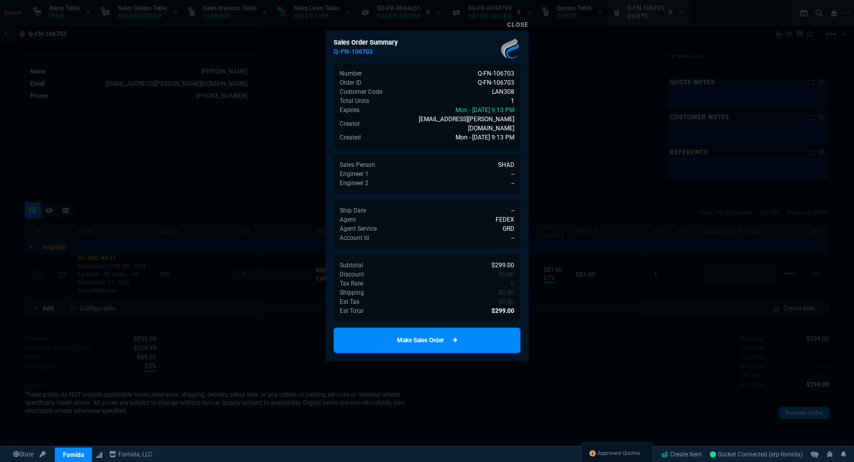
click at [503, 331] on link "Make Sales Order" at bounding box center [426, 340] width 187 height 25
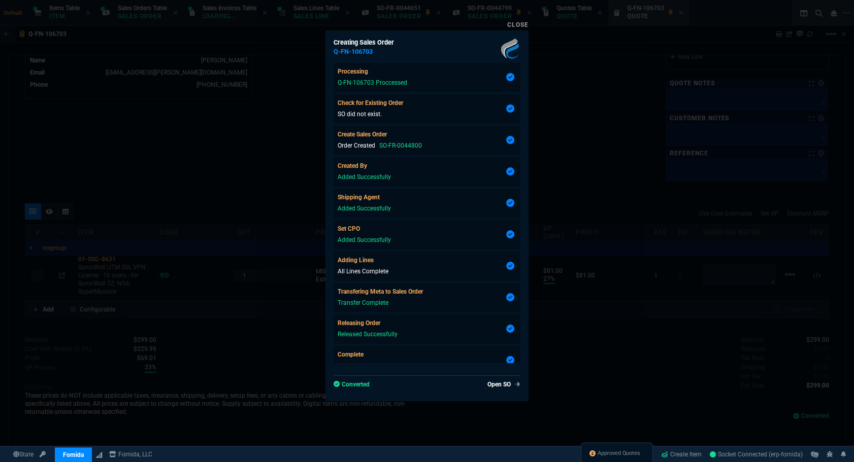
type input "27"
type input "81"
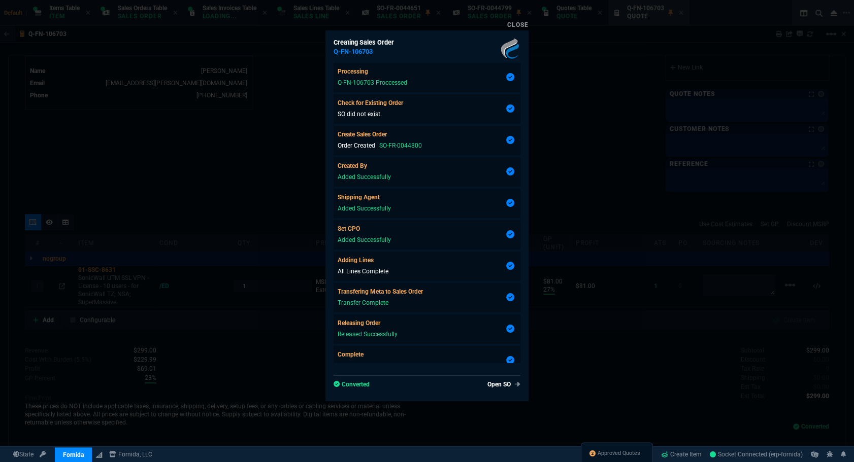
scroll to position [46, 0]
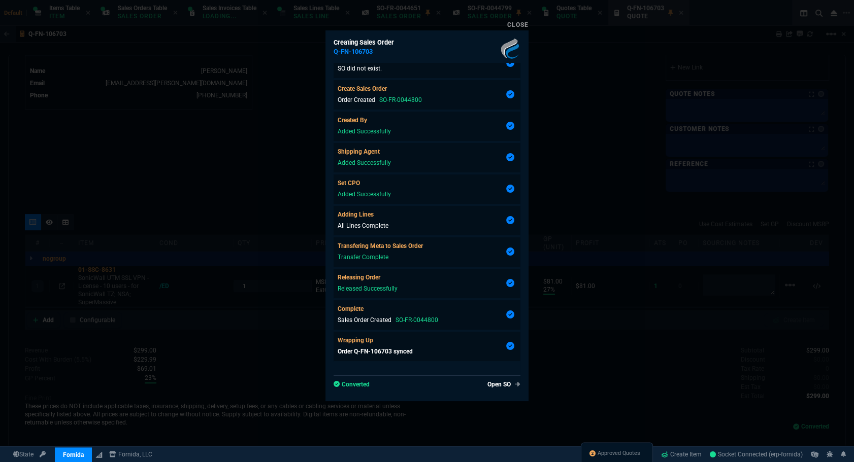
type input "13"
click at [494, 388] on link "Open SO" at bounding box center [501, 384] width 37 height 9
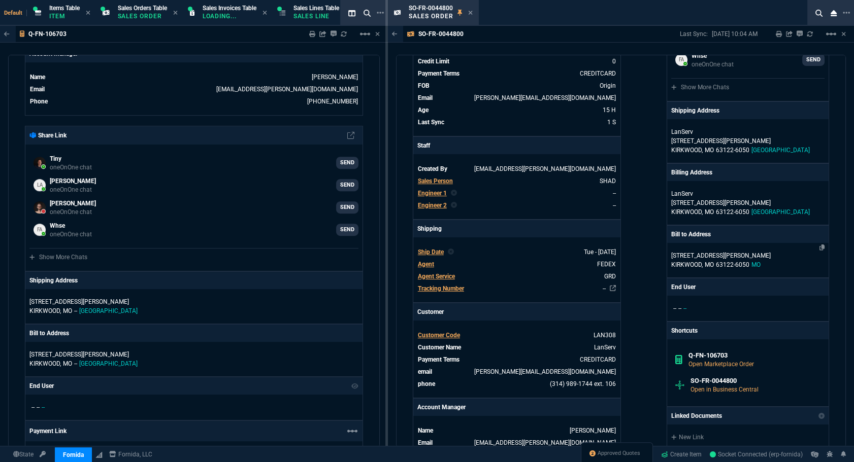
scroll to position [369, 0]
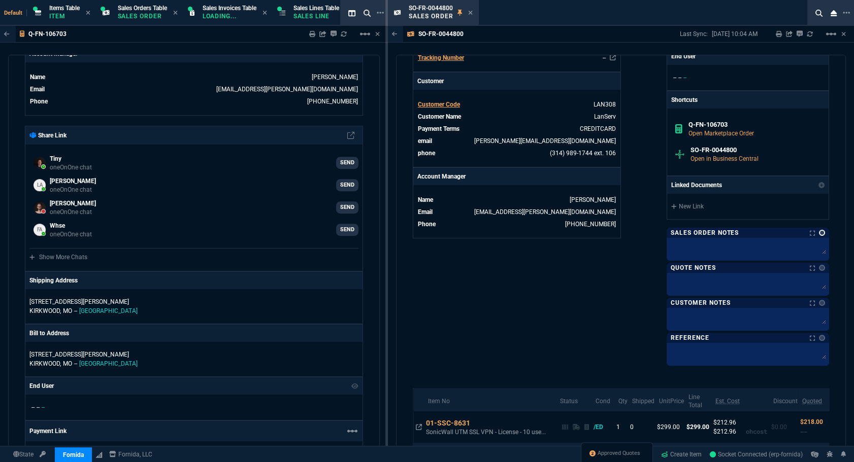
click at [819, 234] on link at bounding box center [822, 233] width 6 height 6
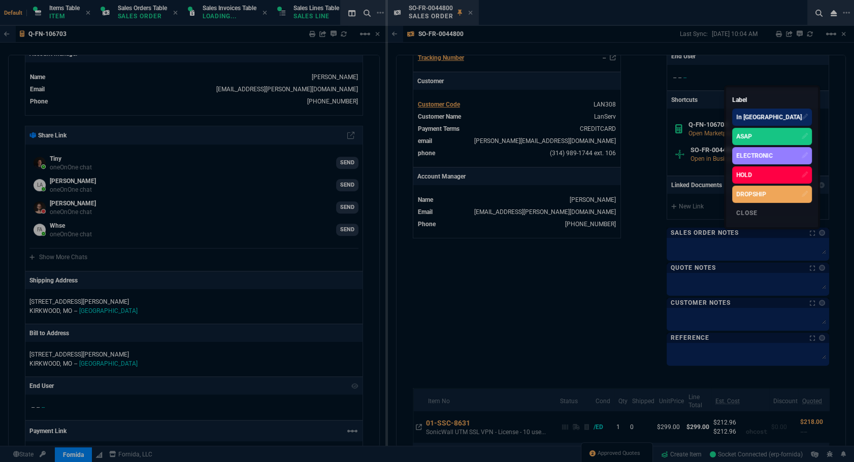
click at [752, 137] on div "ASAP" at bounding box center [744, 136] width 16 height 9
click at [614, 451] on div at bounding box center [427, 231] width 854 height 462
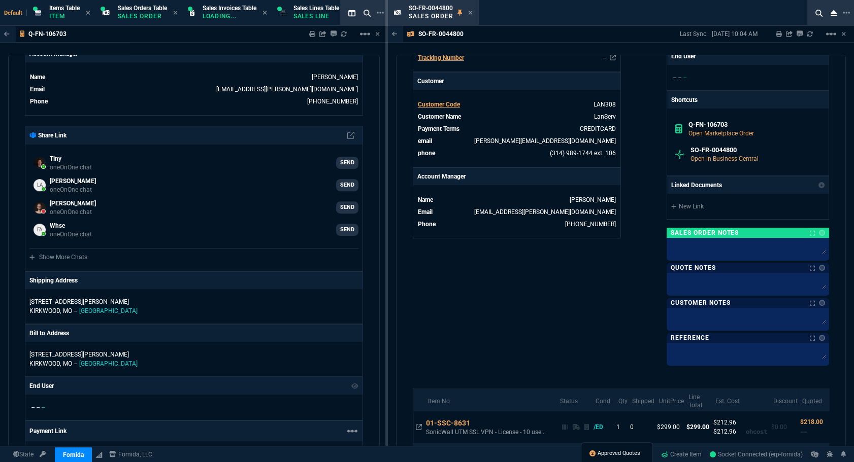
click at [613, 452] on span "Approved Quotes" at bounding box center [618, 454] width 43 height 8
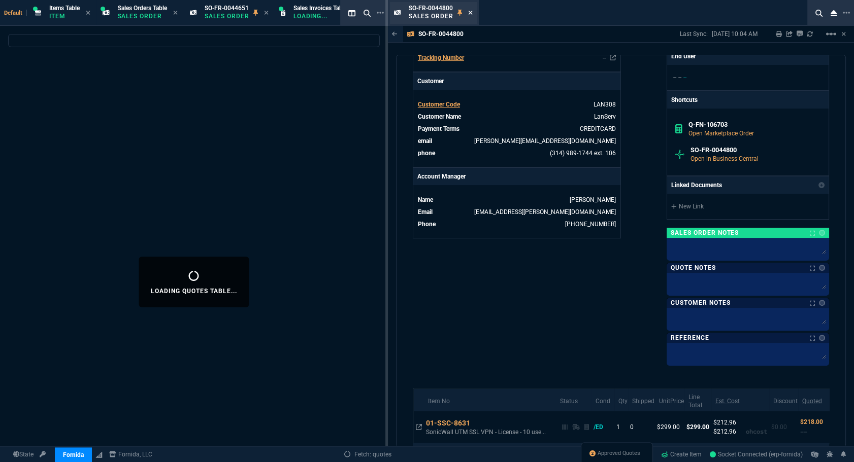
select select
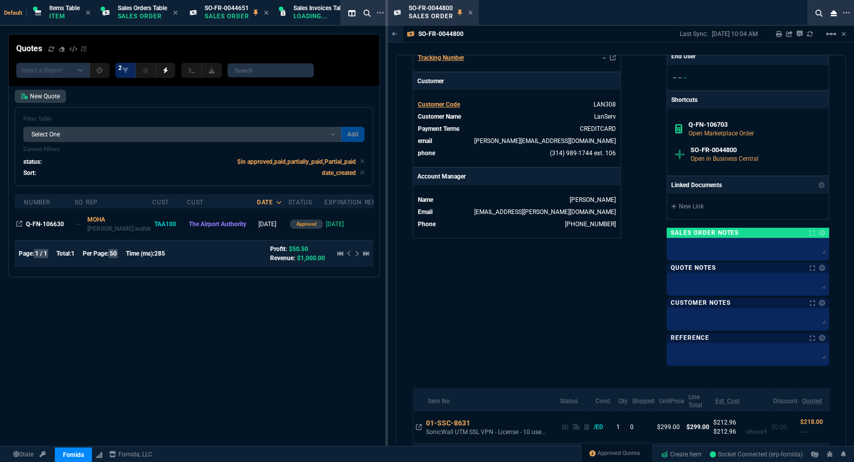
click at [469, 14] on icon at bounding box center [470, 13] width 5 height 6
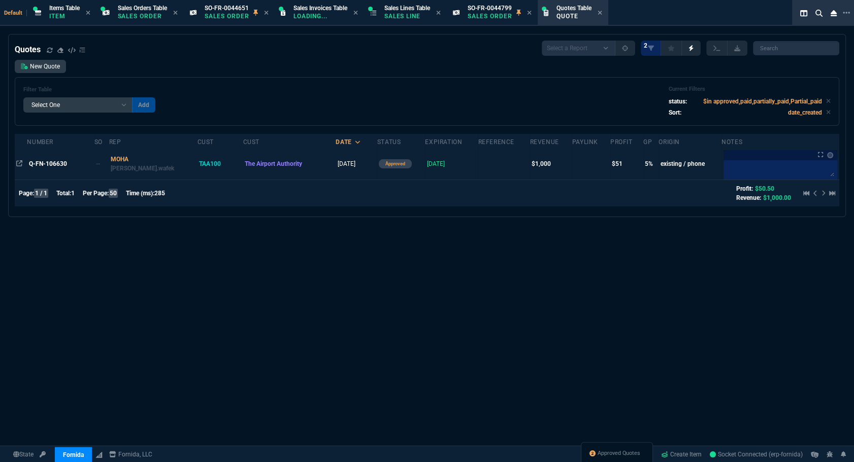
click at [52, 157] on td "Q-FN-106630" at bounding box center [60, 163] width 67 height 31
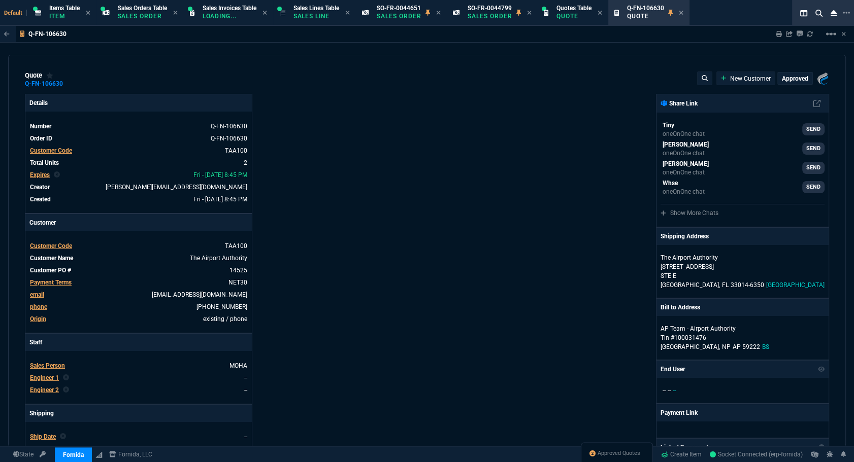
type input "10"
type input "50"
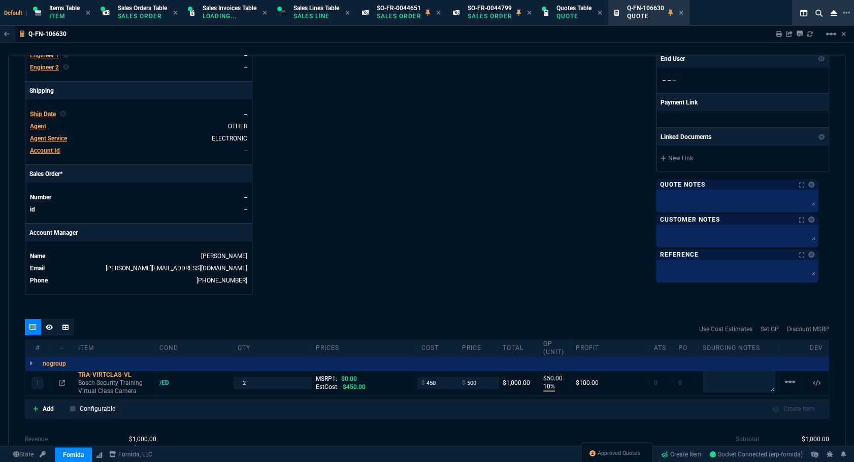
scroll to position [424, 0]
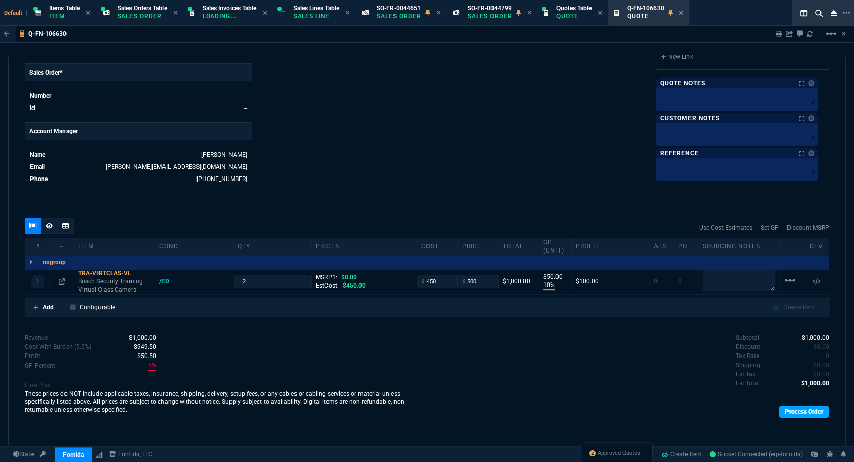
click at [784, 412] on link "Process Order" at bounding box center [804, 412] width 50 height 12
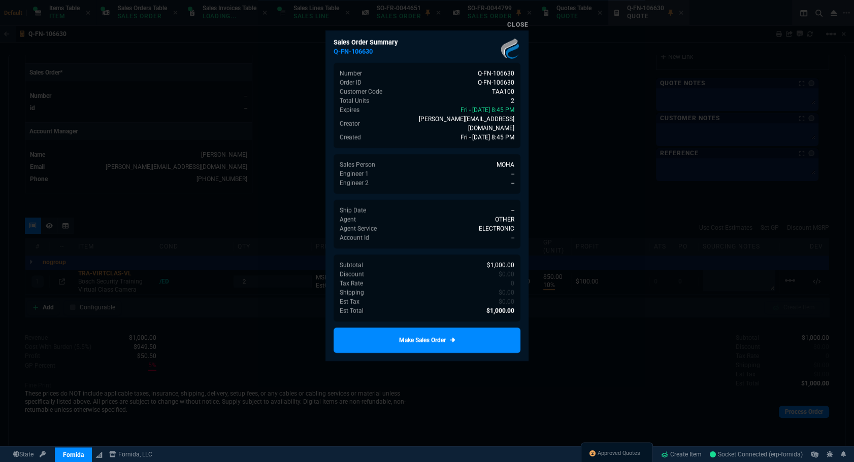
click at [463, 341] on link "Make Sales Order" at bounding box center [426, 340] width 187 height 25
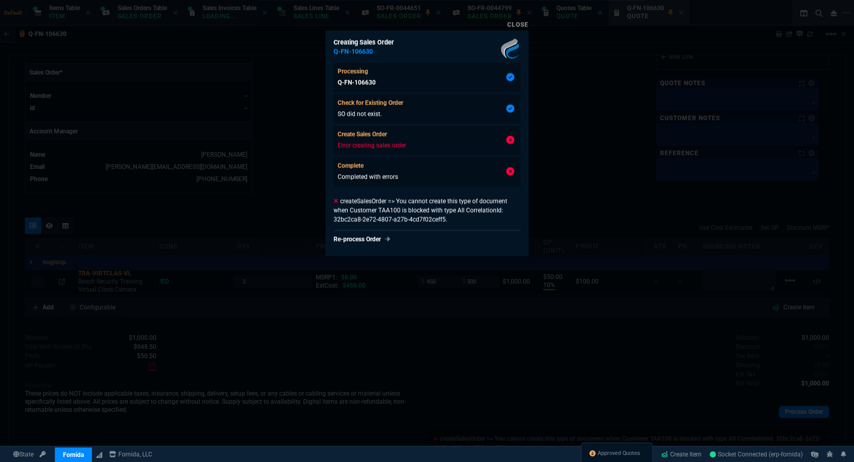
type input "10"
type input "50"
click at [587, 176] on div at bounding box center [427, 231] width 854 height 462
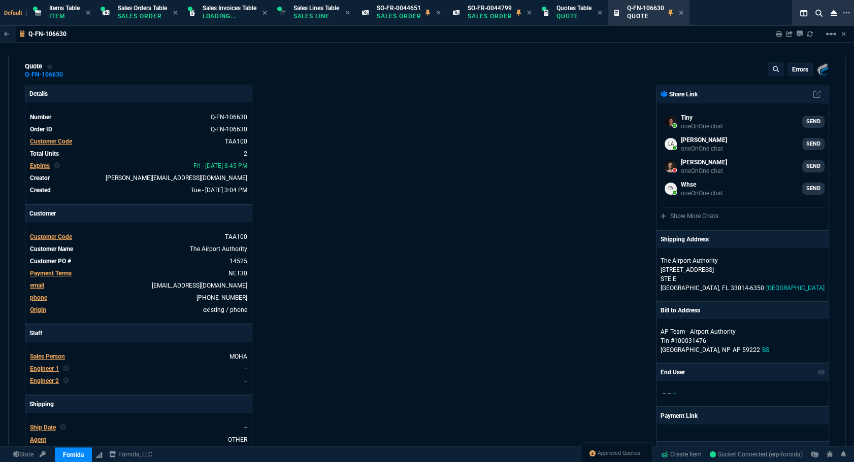
scroll to position [0, 0]
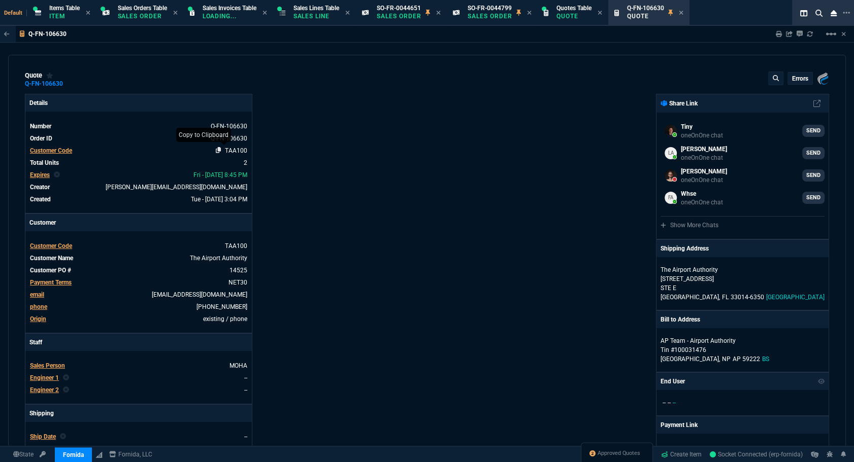
click at [217, 149] on icon at bounding box center [219, 150] width 6 height 6
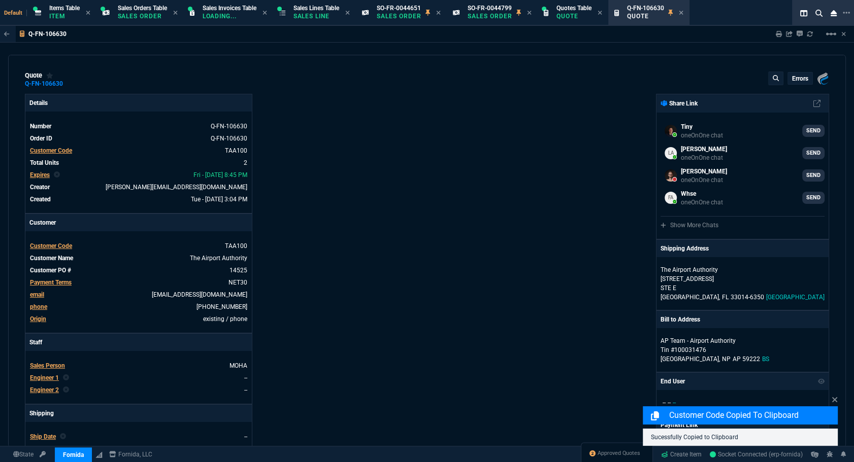
click at [371, 236] on div "Details Number Q-FN-106630 Order ID Q-FN-106630 Customer Code TAA100 Total Unit…" at bounding box center [226, 356] width 402 height 524
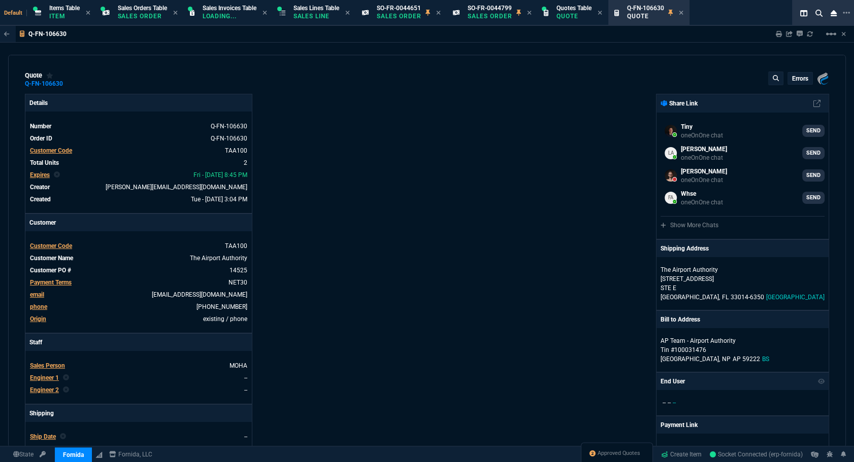
click at [793, 80] on p "errors" at bounding box center [800, 79] width 16 height 8
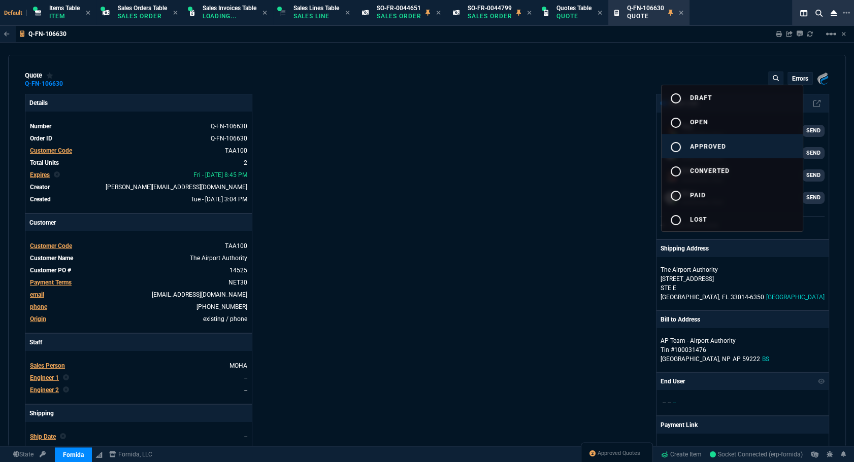
click at [724, 149] on span "approved" at bounding box center [708, 146] width 36 height 7
click at [550, 170] on div at bounding box center [427, 231] width 854 height 462
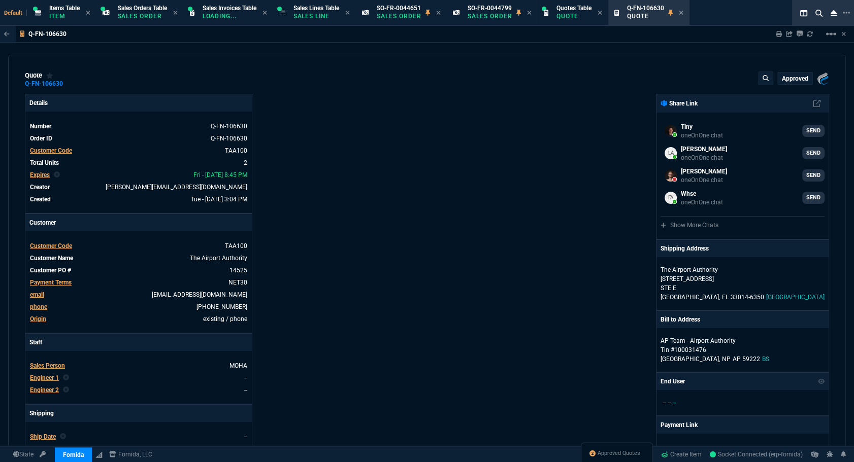
type input "10"
type input "50"
drag, startPoint x: 430, startPoint y: 216, endPoint x: 853, endPoint y: 133, distance: 430.3
click at [431, 216] on div "Fornida, LLC 2609 Technology Dr Suite 300 Plano, TX 75074 Share Link Tiny oneOn…" at bounding box center [628, 356] width 402 height 524
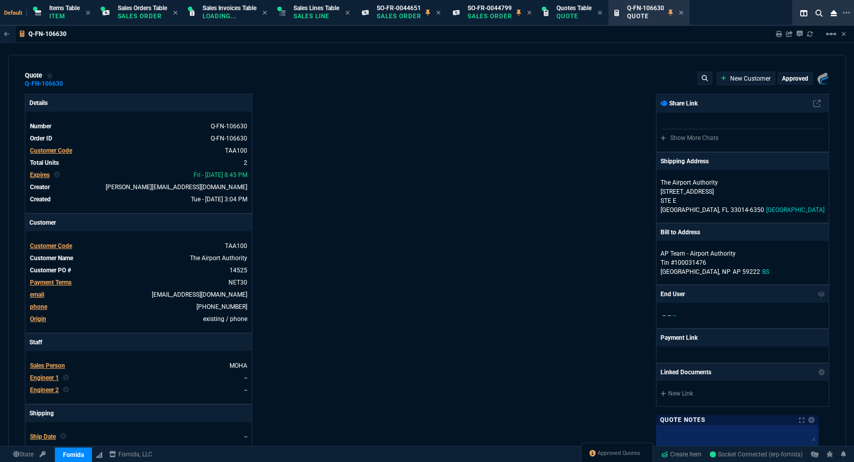
select select "12: [PERSON_NAME]"
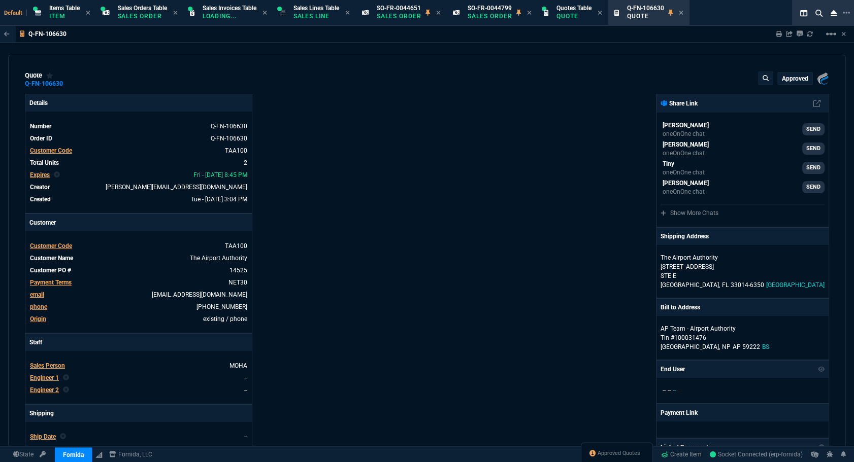
type input "10"
type input "50"
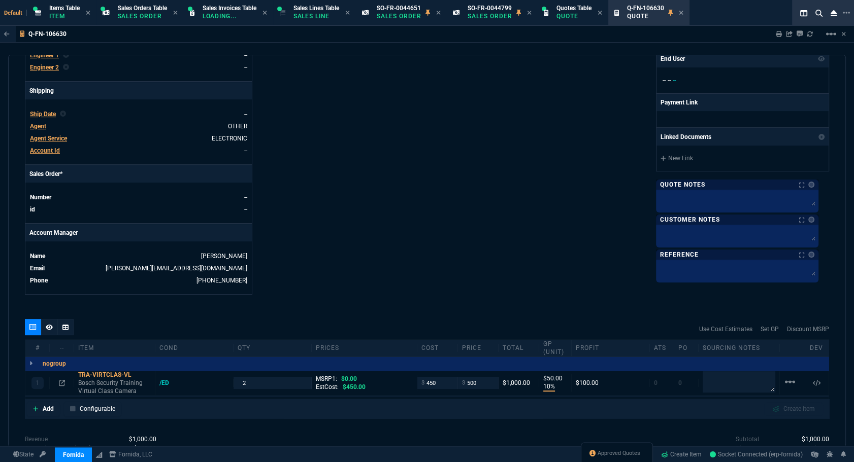
scroll to position [461, 0]
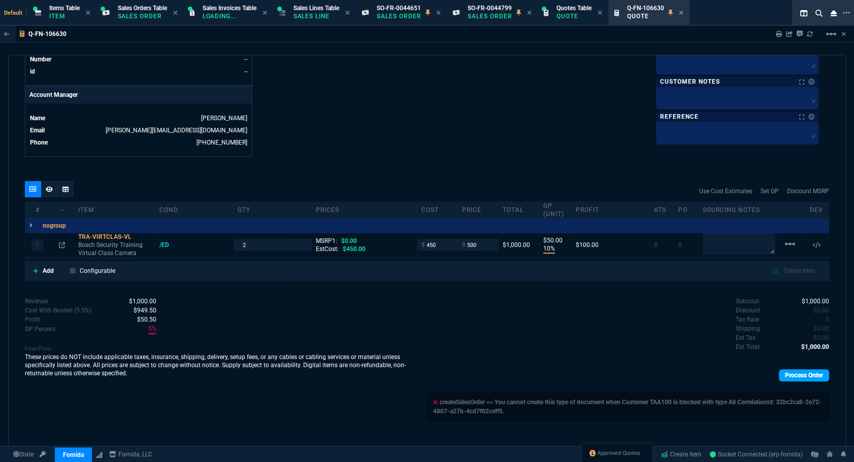
click at [802, 377] on link "Process Order" at bounding box center [804, 375] width 50 height 12
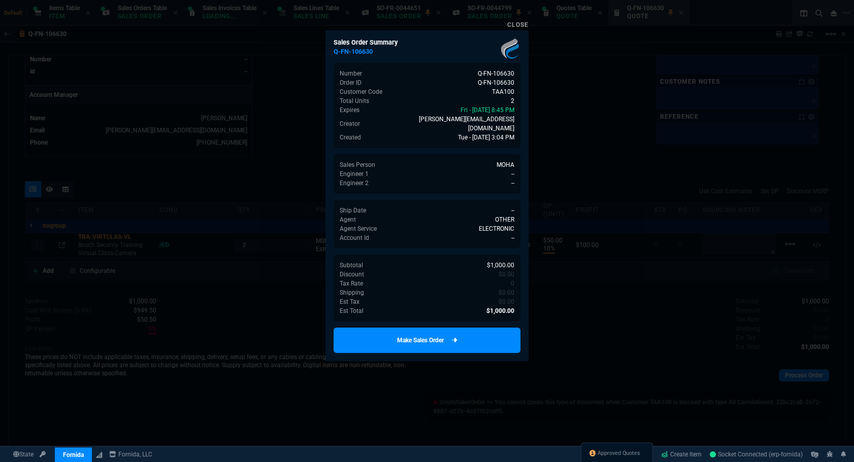
click at [448, 328] on link "Make Sales Order" at bounding box center [426, 340] width 187 height 25
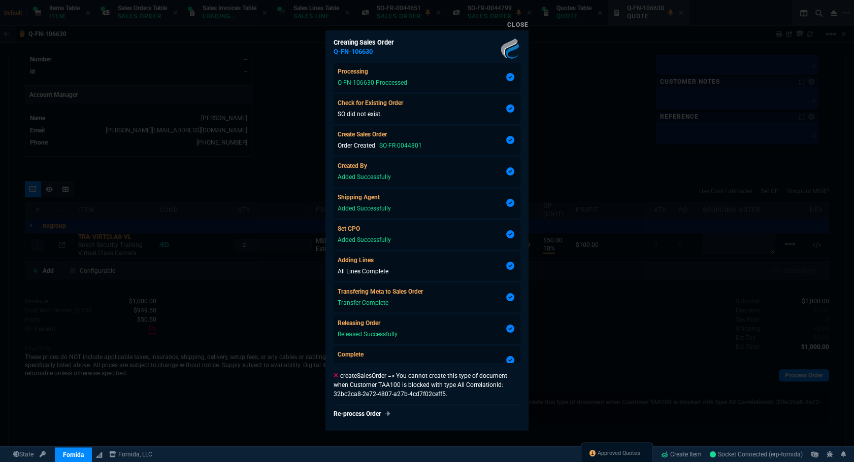
type input "10"
type input "50"
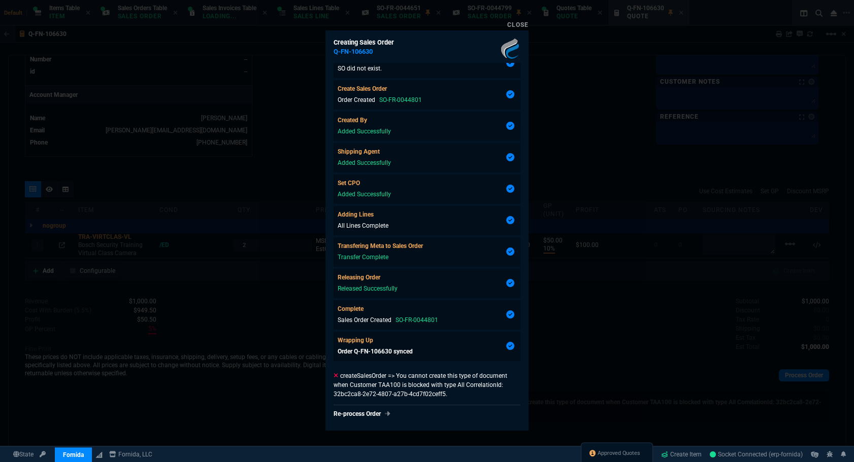
click at [578, 343] on div at bounding box center [427, 231] width 854 height 462
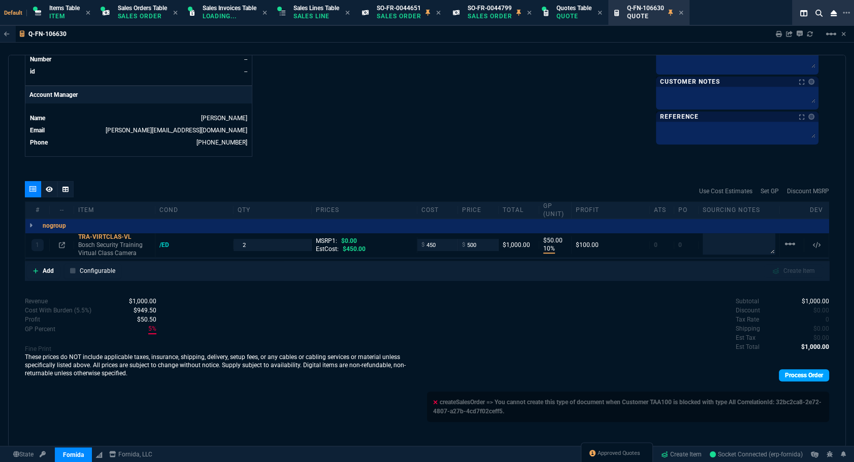
click at [793, 378] on link "Process Order" at bounding box center [804, 375] width 50 height 12
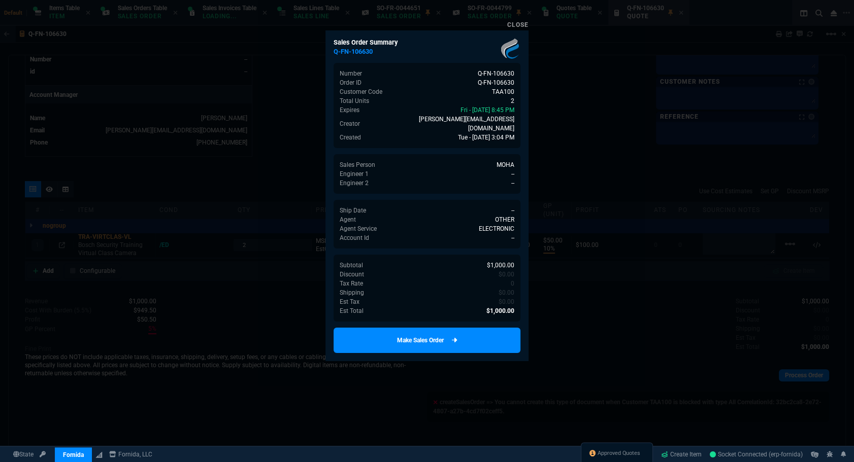
click at [463, 330] on link "Make Sales Order" at bounding box center [426, 340] width 187 height 25
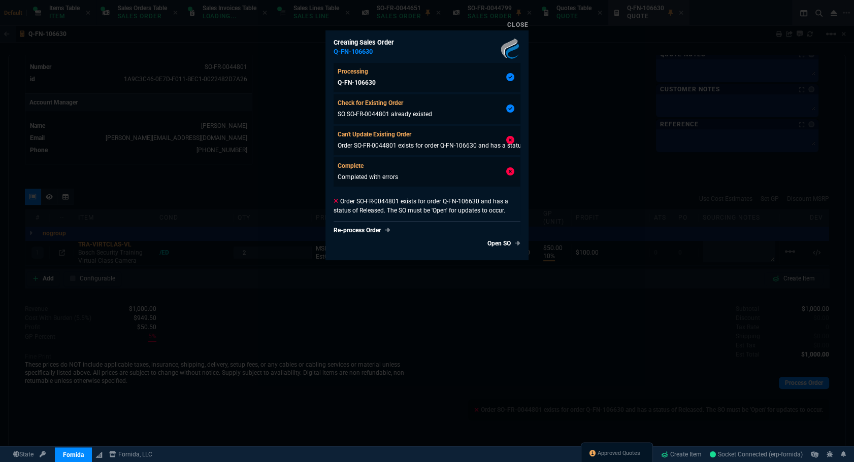
type input "10"
type input "50"
click at [463, 330] on div at bounding box center [427, 231] width 854 height 462
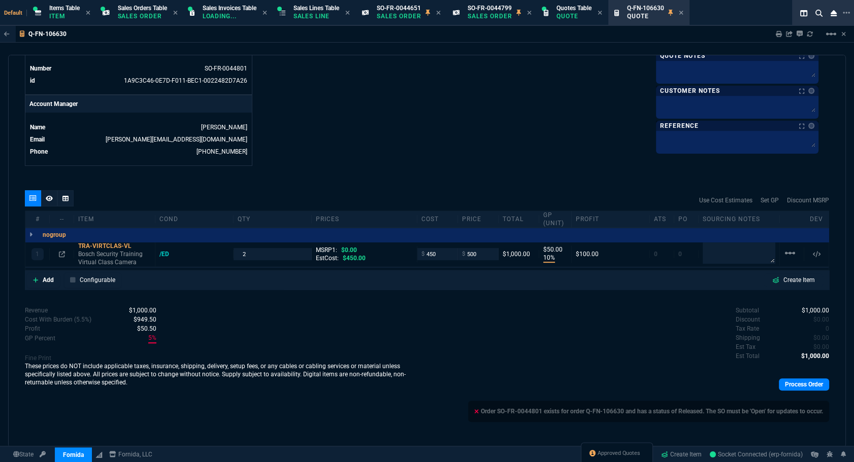
scroll to position [221, 0]
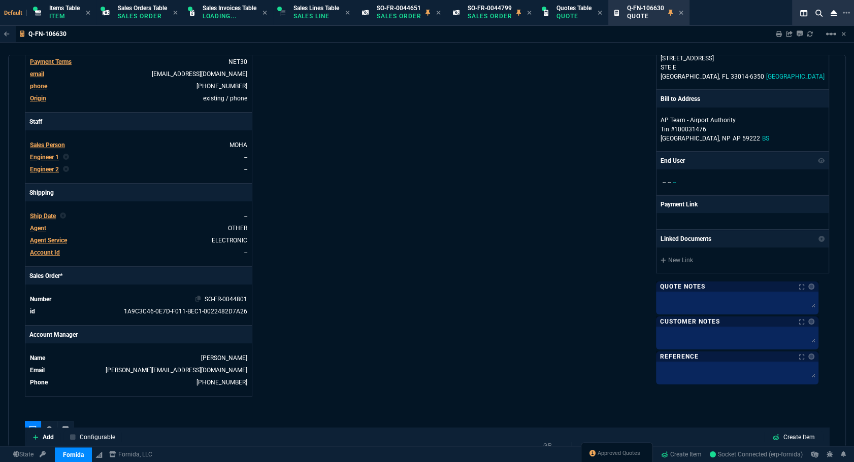
click at [225, 299] on link "SO-FR-0044801" at bounding box center [226, 299] width 43 height 7
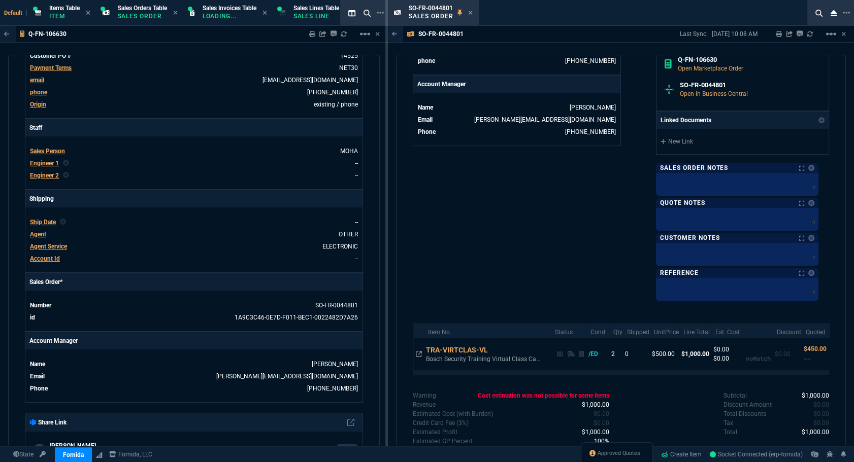
scroll to position [483, 0]
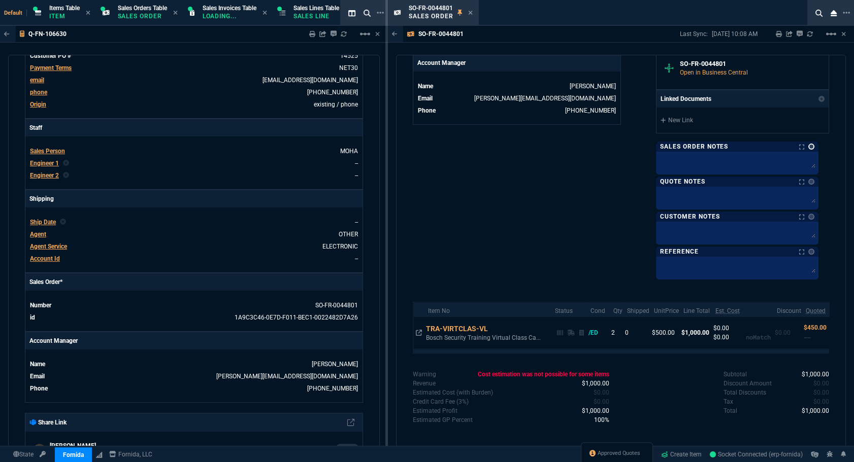
click at [814, 145] on link at bounding box center [811, 147] width 6 height 6
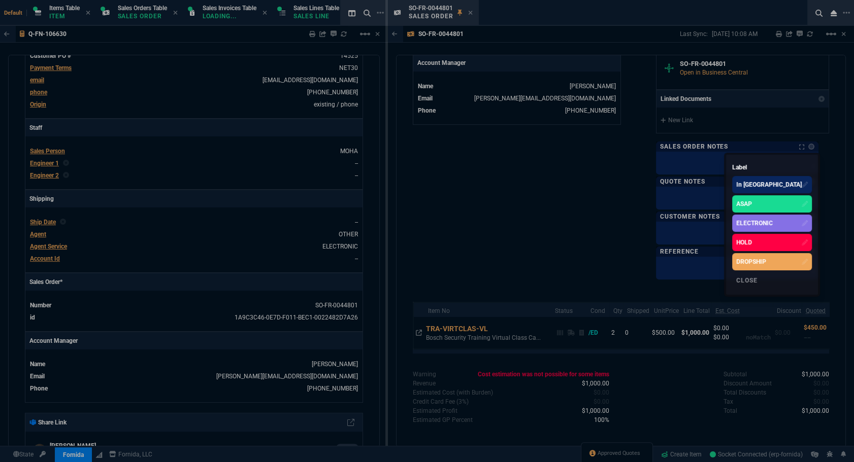
click at [772, 219] on div "ELECTRONIC" at bounding box center [754, 223] width 37 height 9
click at [574, 195] on div at bounding box center [427, 231] width 854 height 462
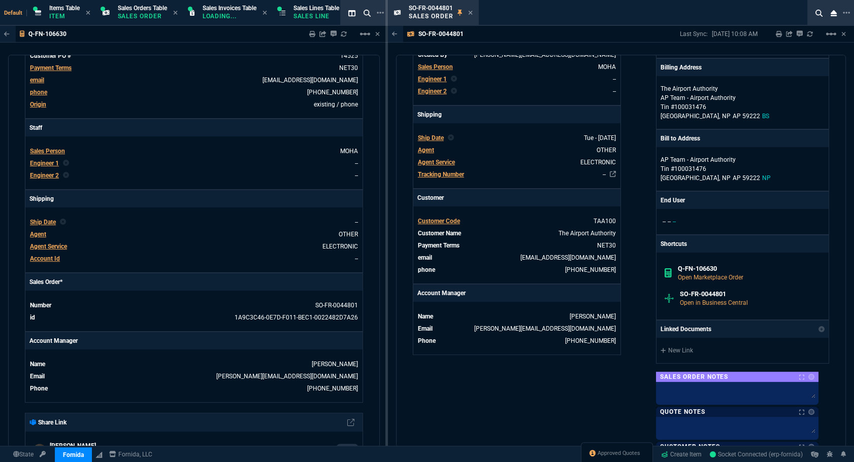
scroll to position [0, 0]
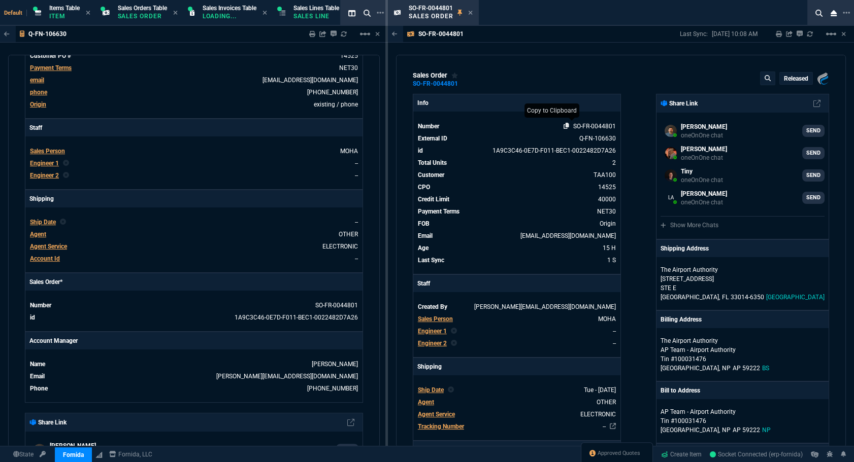
click at [563, 128] on icon at bounding box center [566, 126] width 6 height 6
click at [466, 14] on div "SO-FR-0044801 Sales Order" at bounding box center [441, 13] width 64 height 18
click at [469, 13] on icon at bounding box center [470, 13] width 4 height 4
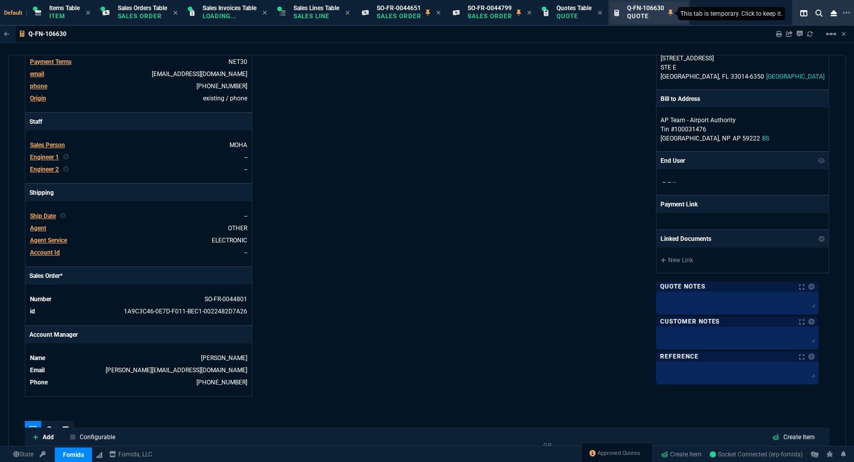
click at [673, 14] on nx-icon at bounding box center [670, 13] width 5 height 8
click at [675, 12] on icon at bounding box center [672, 13] width 5 height 6
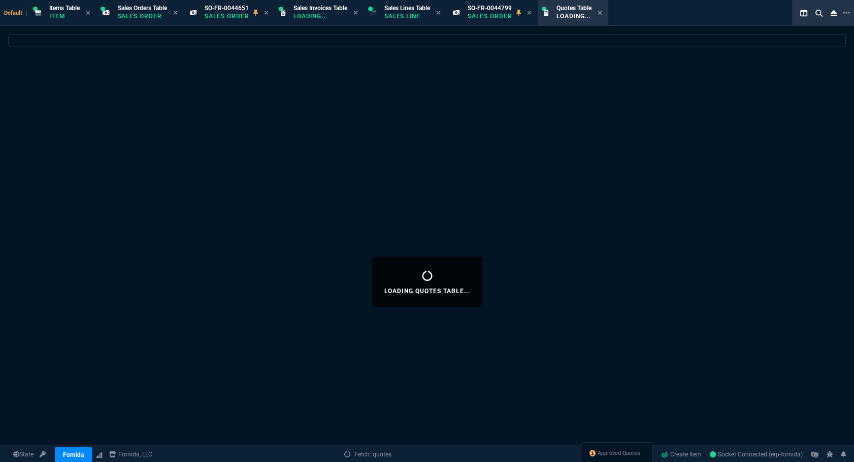
select select
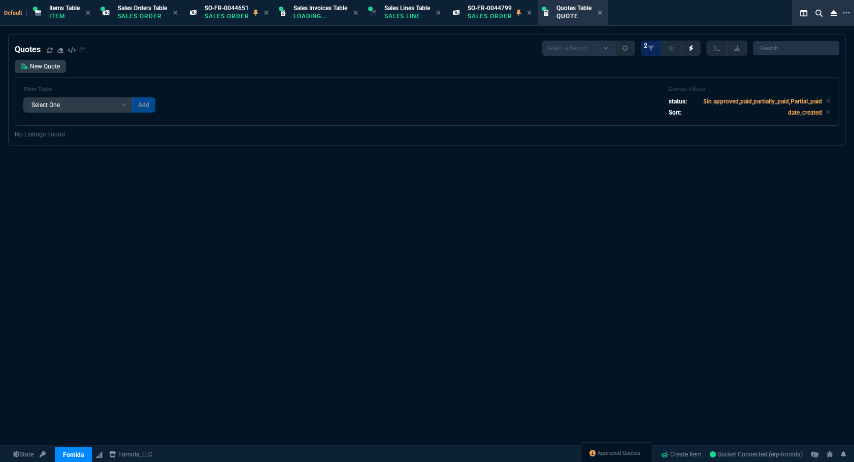
drag, startPoint x: 539, startPoint y: 10, endPoint x: 533, endPoint y: 14, distance: 6.2
click at [531, 14] on icon at bounding box center [529, 13] width 4 height 4
click at [818, 101] on p "$in approved,paid,partially_paid,Partial_paid" at bounding box center [766, 101] width 127 height 9
click at [826, 102] on icon at bounding box center [828, 101] width 4 height 4
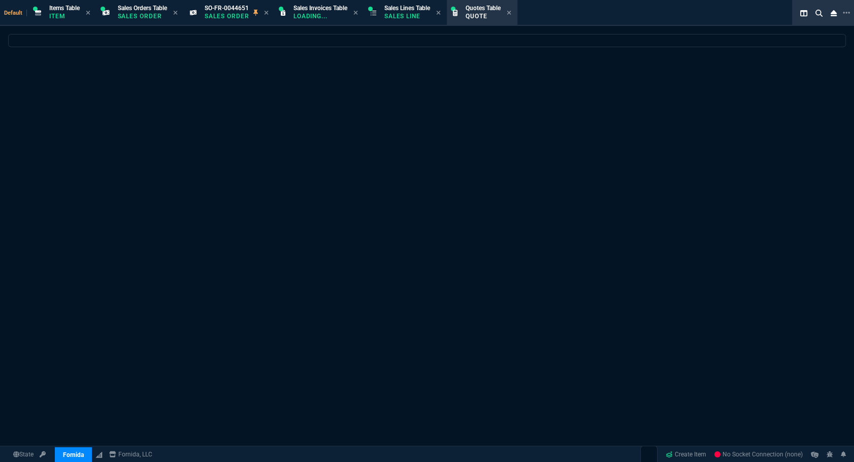
select select "12: [PERSON_NAME]"
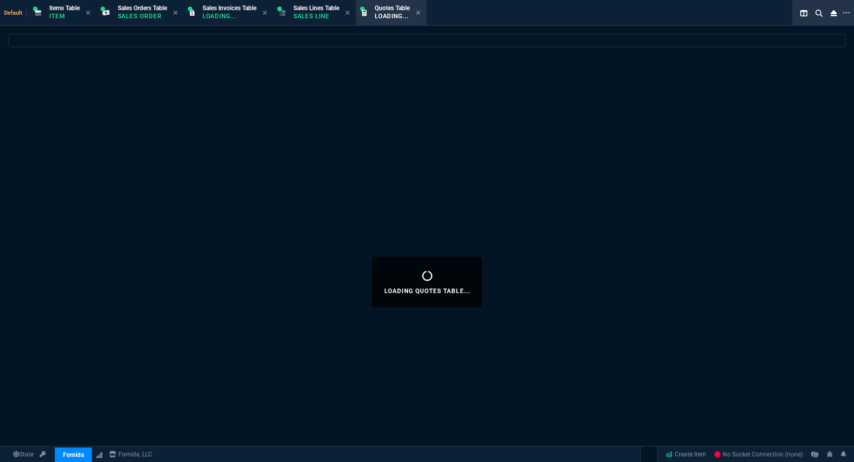
select select "12: [PERSON_NAME]"
select select
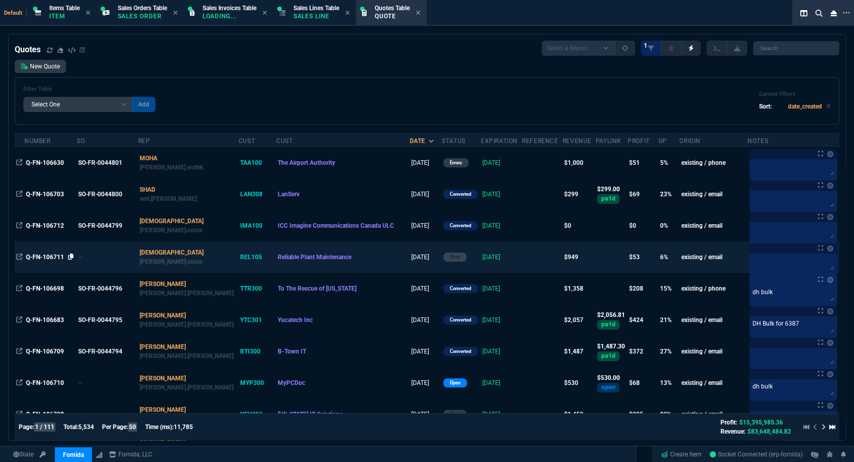
click at [71, 258] on icon at bounding box center [71, 257] width 6 height 6
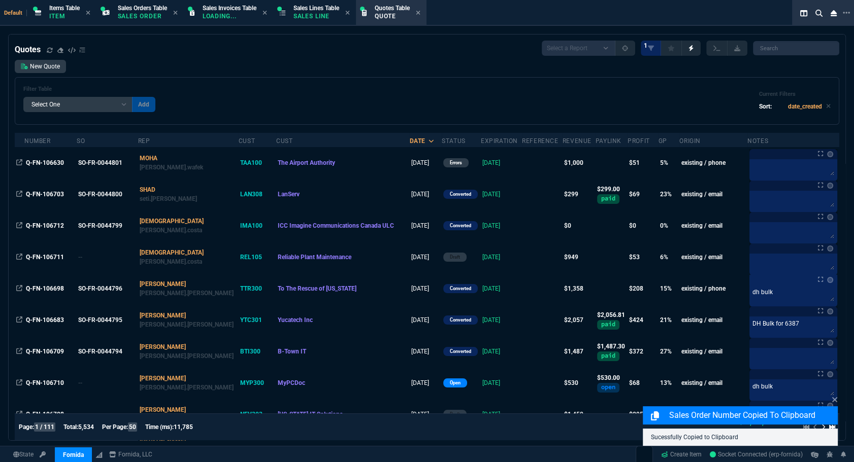
click at [47, 255] on span "Q-FN-106711" at bounding box center [45, 257] width 38 height 7
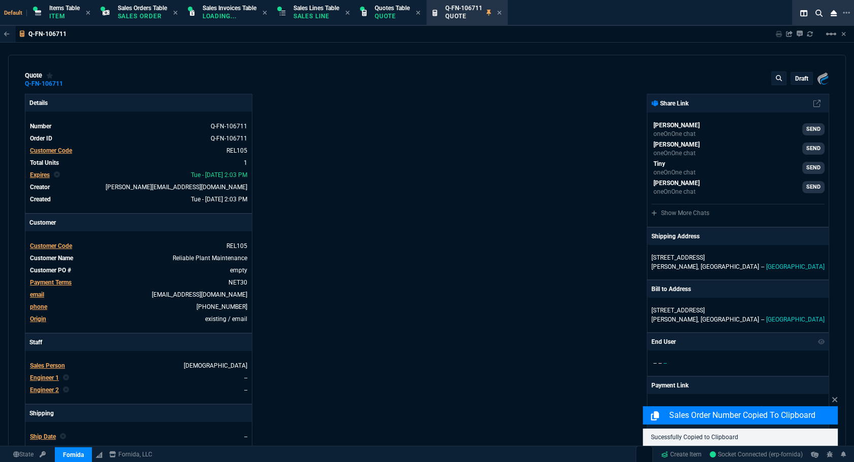
type input "11"
type input "100"
type input "91"
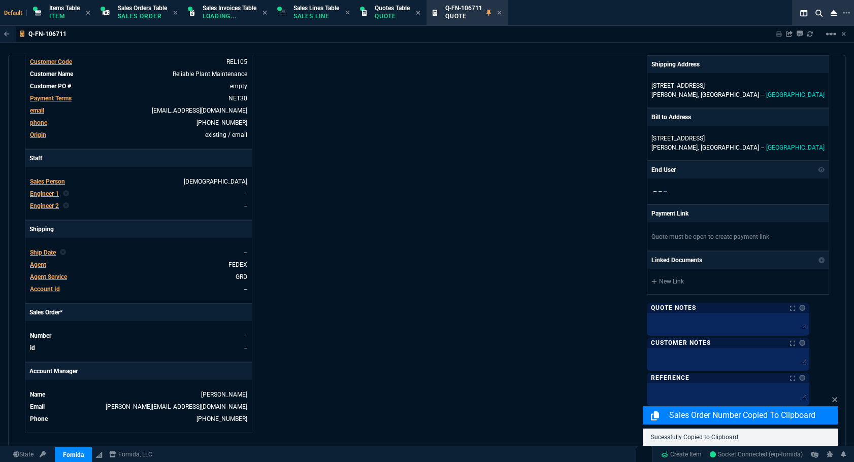
scroll to position [323, 0]
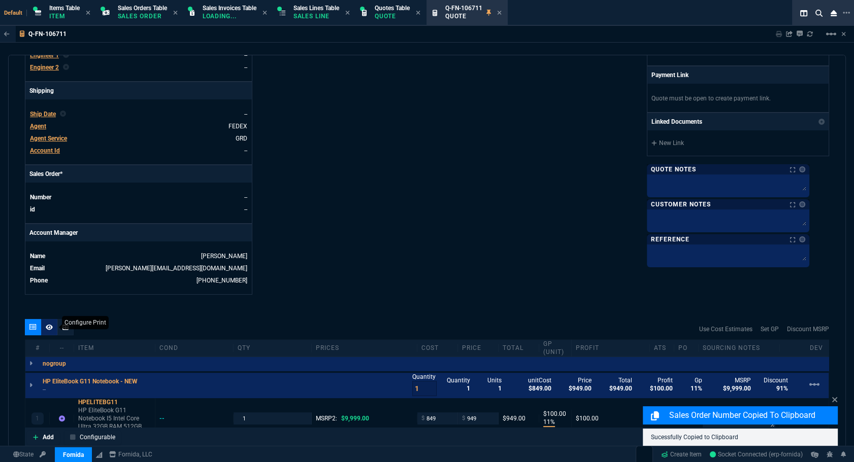
click at [48, 333] on div at bounding box center [49, 327] width 16 height 16
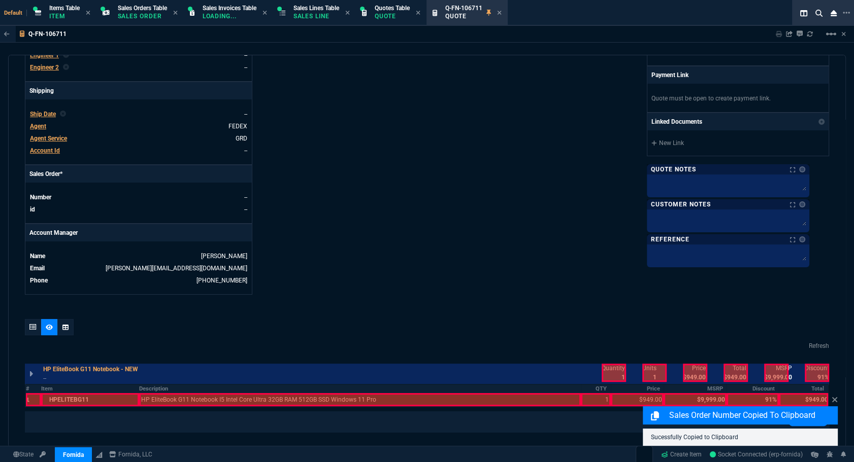
scroll to position [447, 0]
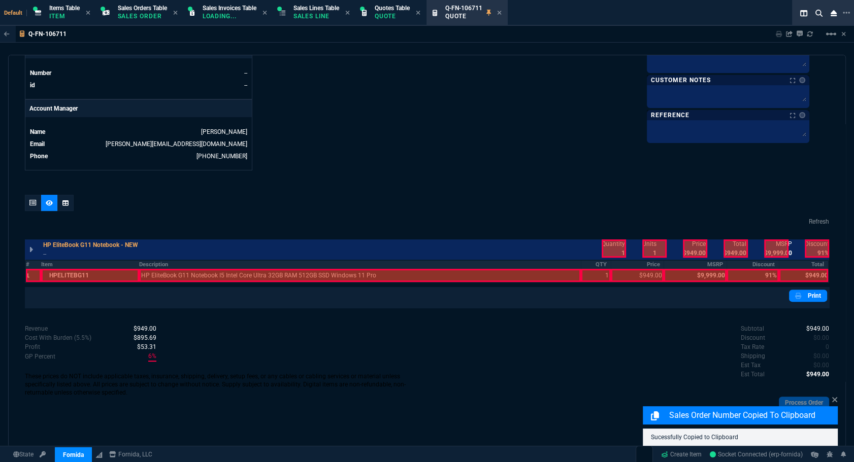
click at [29, 263] on th "#" at bounding box center [33, 264] width 16 height 9
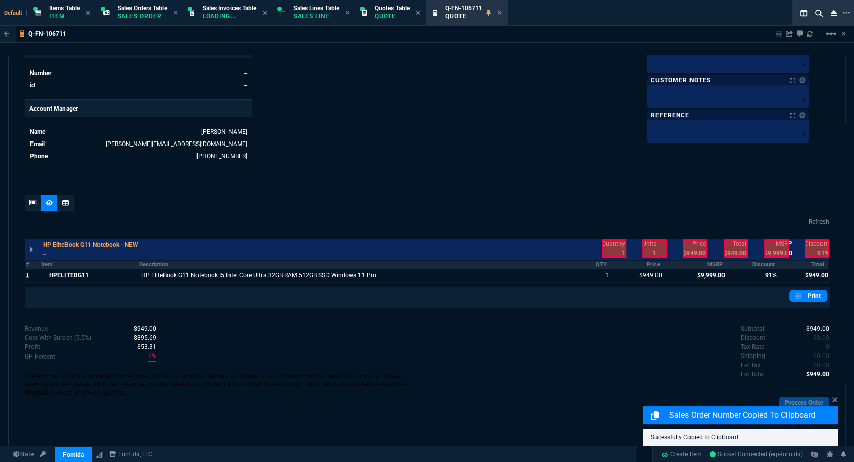
click at [85, 266] on th "Item" at bounding box center [90, 264] width 98 height 9
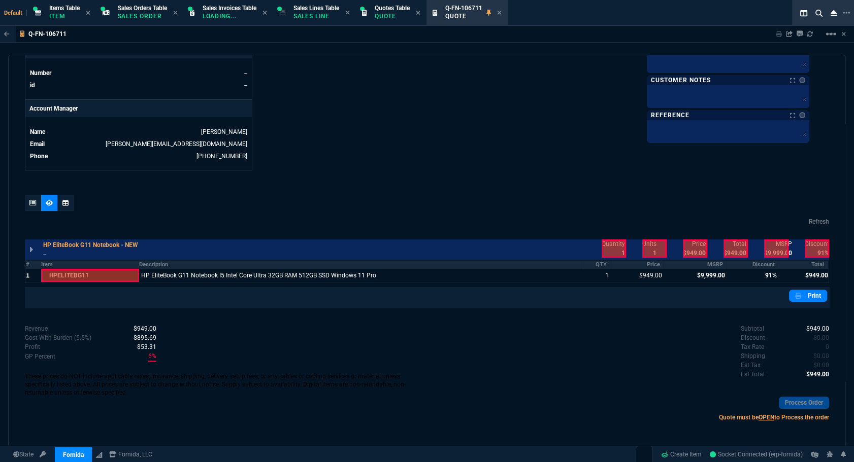
click at [702, 266] on th "MSRP" at bounding box center [694, 264] width 63 height 9
click at [752, 260] on th "Discount" at bounding box center [752, 264] width 52 height 9
click at [610, 247] on div at bounding box center [613, 249] width 24 height 18
click at [734, 247] on div at bounding box center [735, 249] width 24 height 18
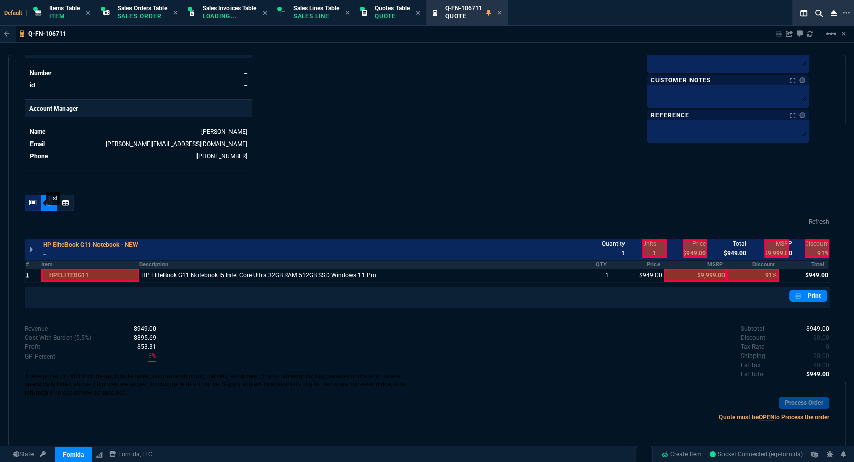
click at [30, 203] on icon at bounding box center [32, 203] width 7 height 6
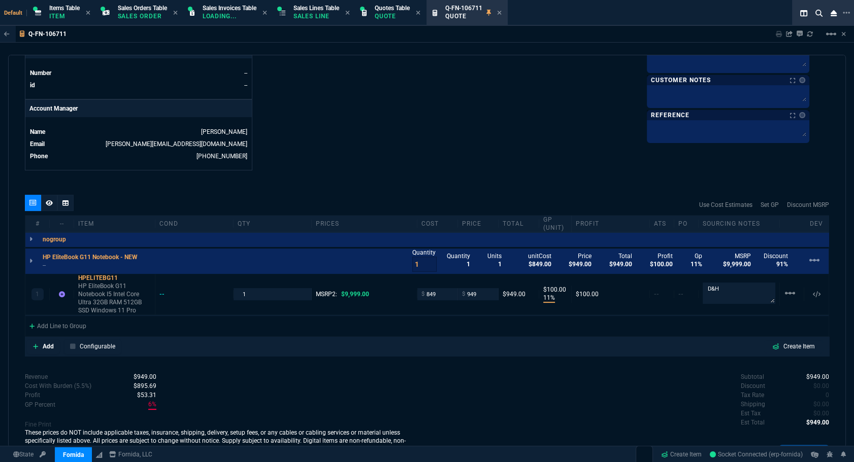
type input "11"
type input "100"
type input "91"
click at [424, 261] on input "2" at bounding box center [424, 264] width 24 height 15
type input "3"
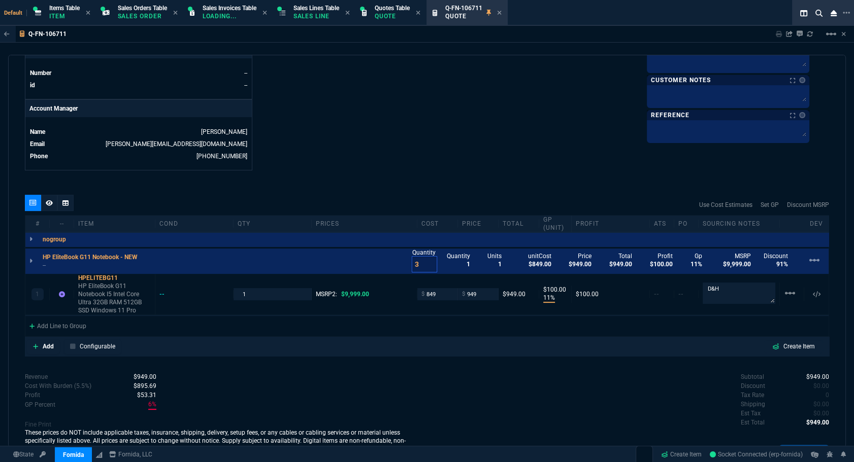
click at [424, 261] on input "3" at bounding box center [424, 264] width 24 height 15
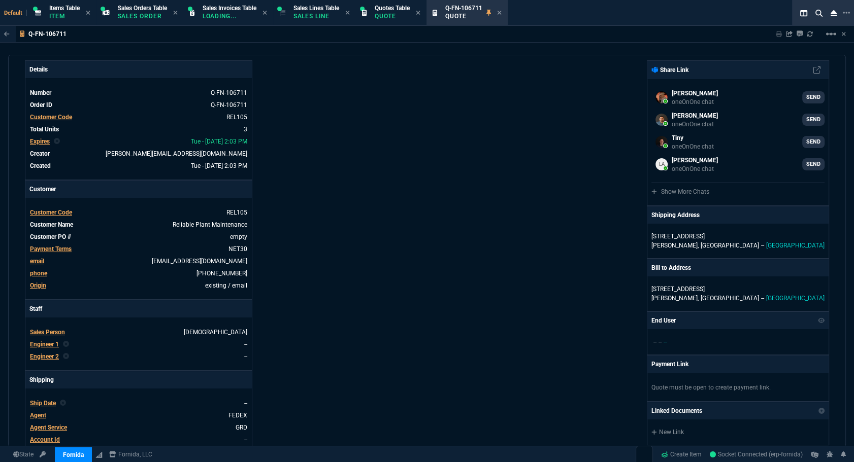
scroll to position [0, 0]
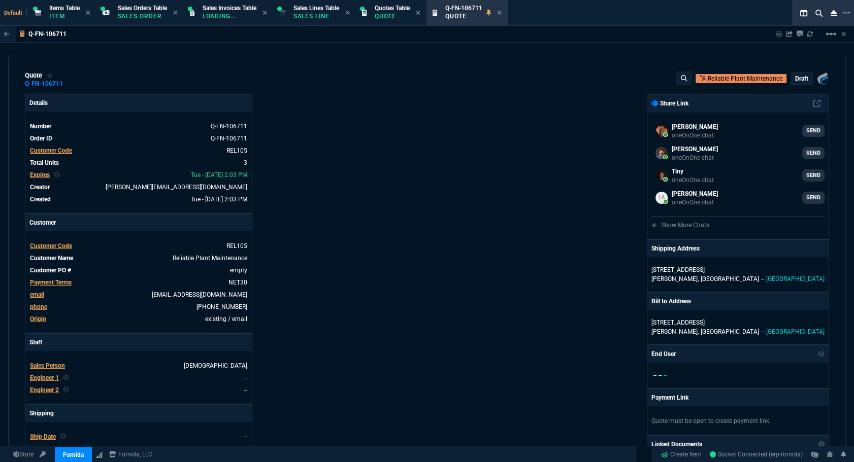
click at [795, 81] on p "draft" at bounding box center [801, 79] width 13 height 8
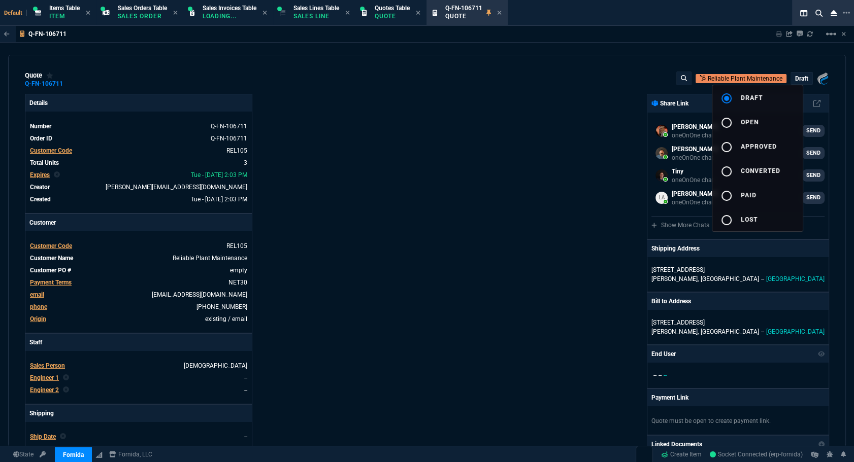
click at [758, 121] on button "radio_button_unchecked open" at bounding box center [757, 122] width 90 height 24
click at [546, 163] on div at bounding box center [427, 231] width 854 height 462
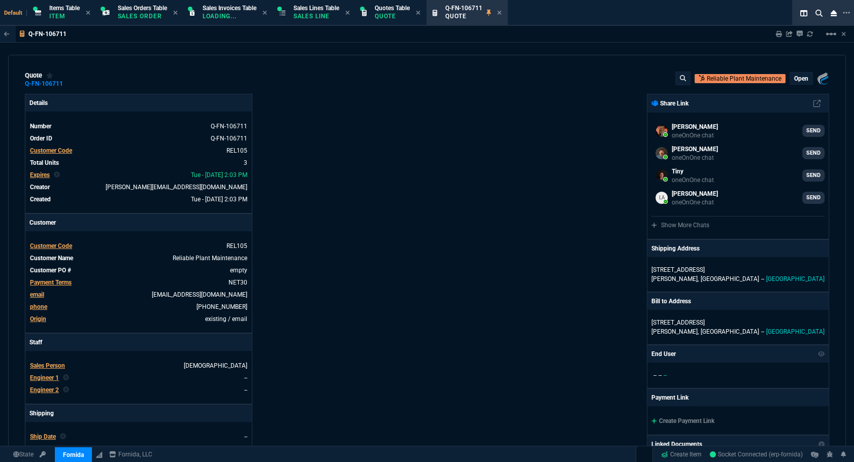
type input "11"
type input "100"
type input "91"
click at [778, 35] on icon at bounding box center [779, 34] width 6 height 6
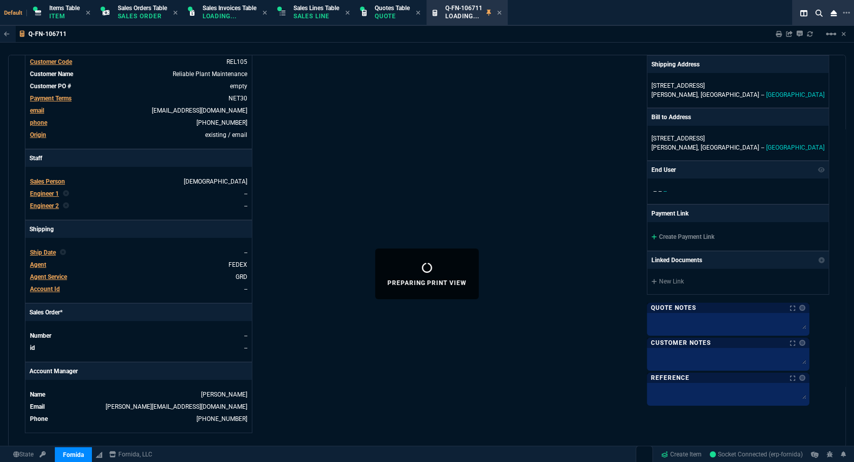
scroll to position [440, 0]
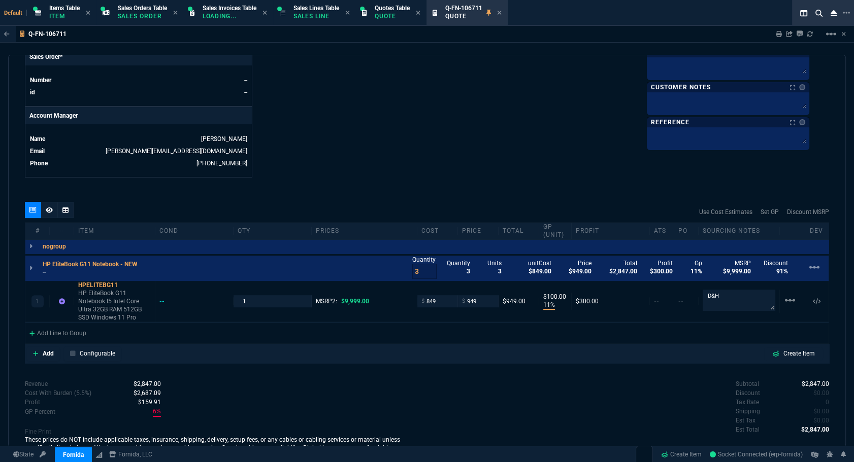
type input "11"
type input "100"
type input "91"
click at [629, 451] on span "Approved Quotes" at bounding box center [618, 454] width 43 height 8
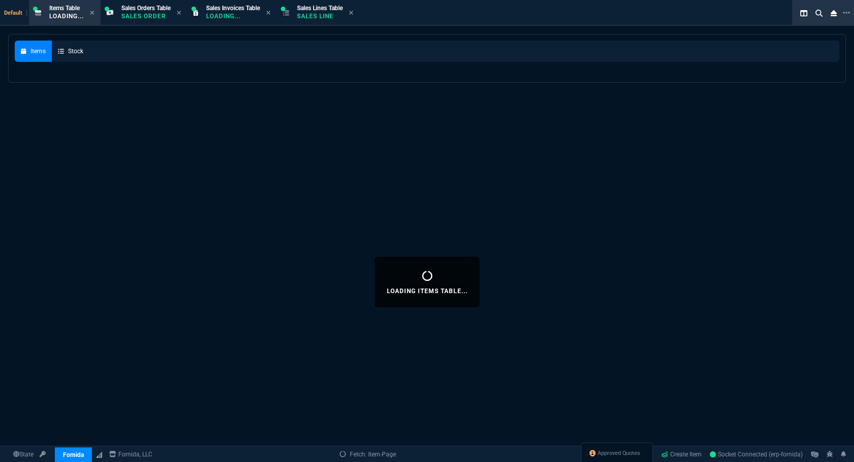
select select
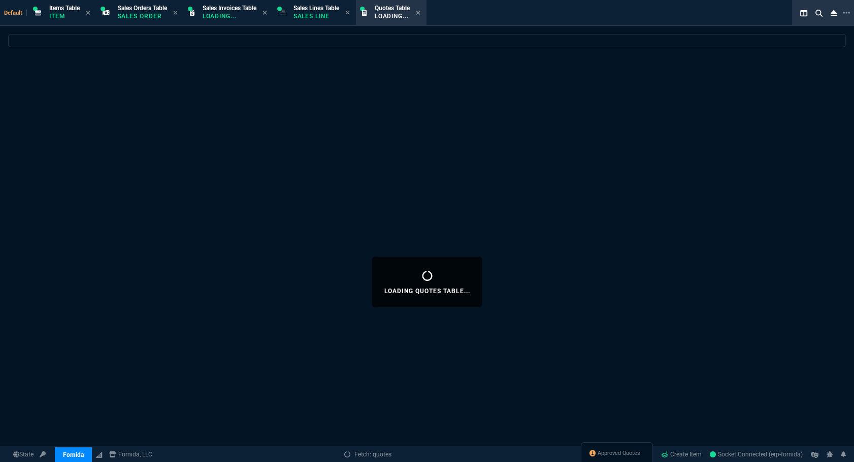
select select
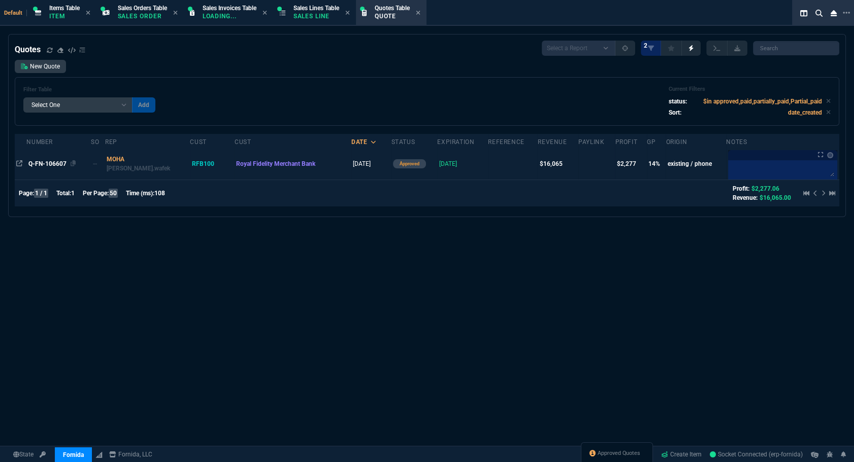
click at [54, 161] on span "Q-FN-106607" at bounding box center [47, 163] width 38 height 7
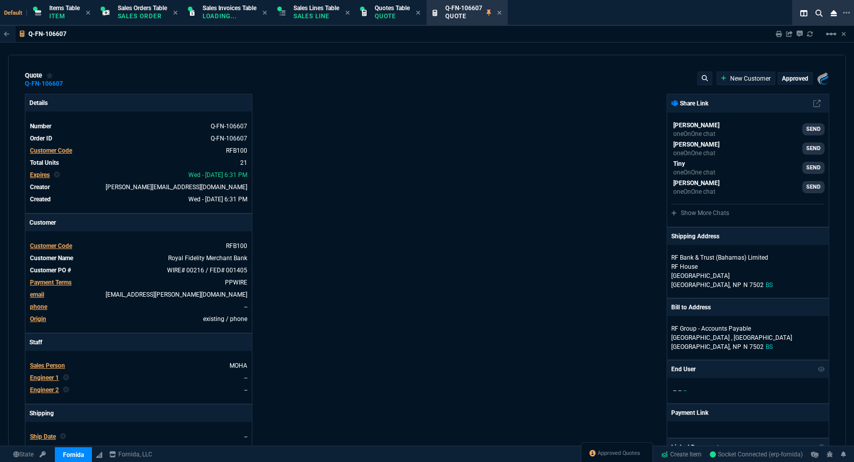
type input "19"
type input "143"
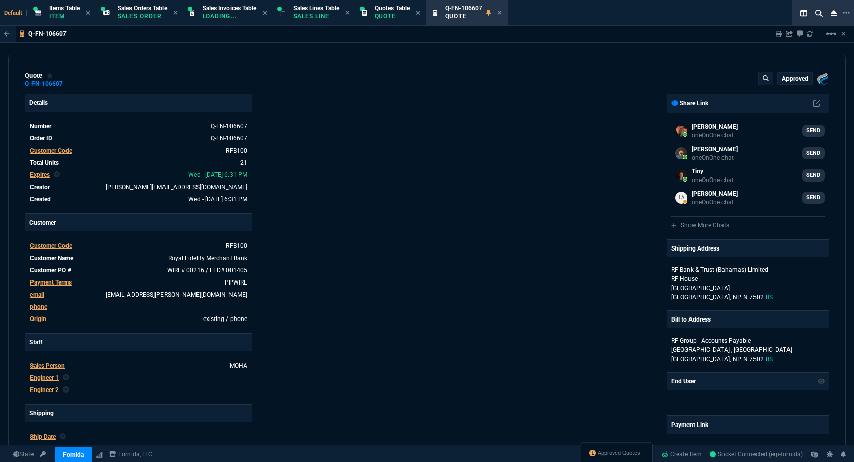
select select "12: [PERSON_NAME]"
